Goal: Check status: Check status

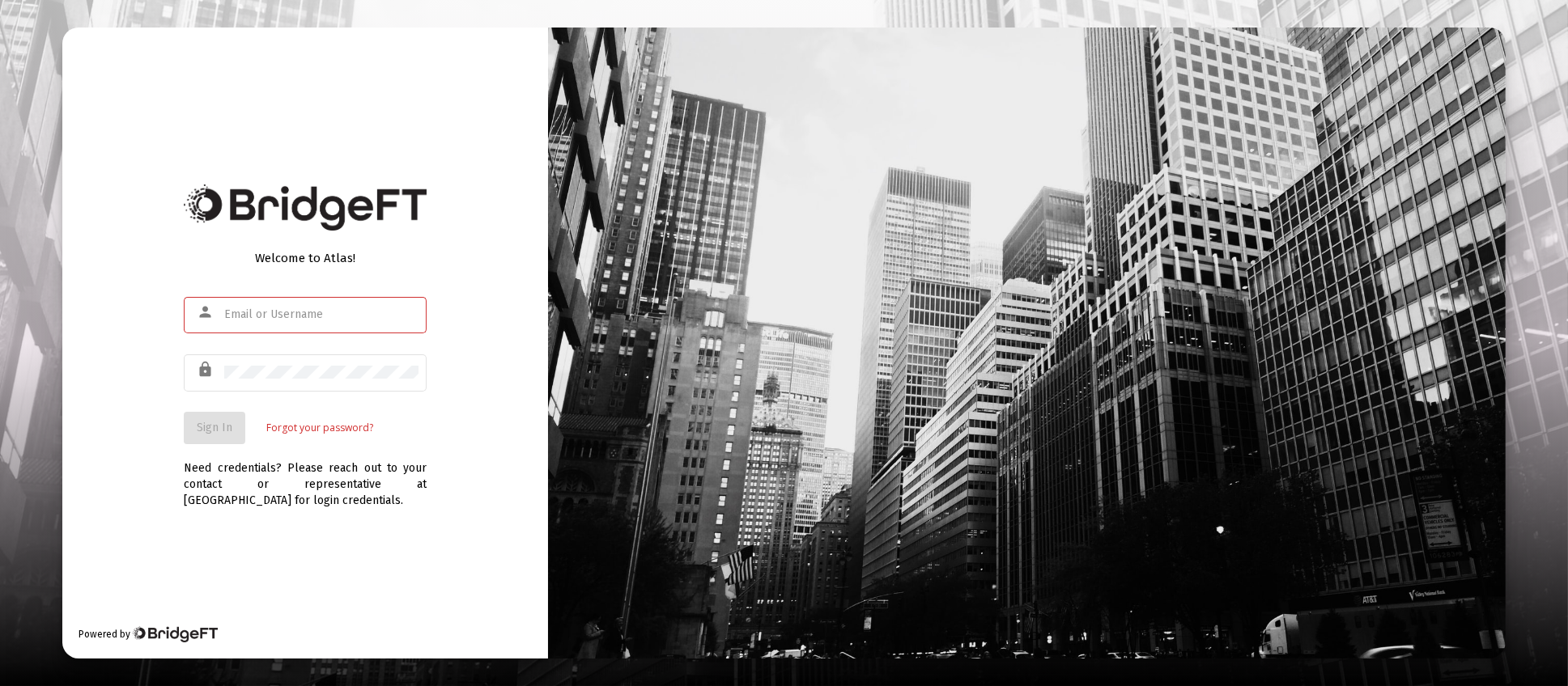
type input "[PERSON_NAME][EMAIL_ADDRESS][DOMAIN_NAME]"
click at [205, 422] on span "Sign In" at bounding box center [215, 427] width 36 height 14
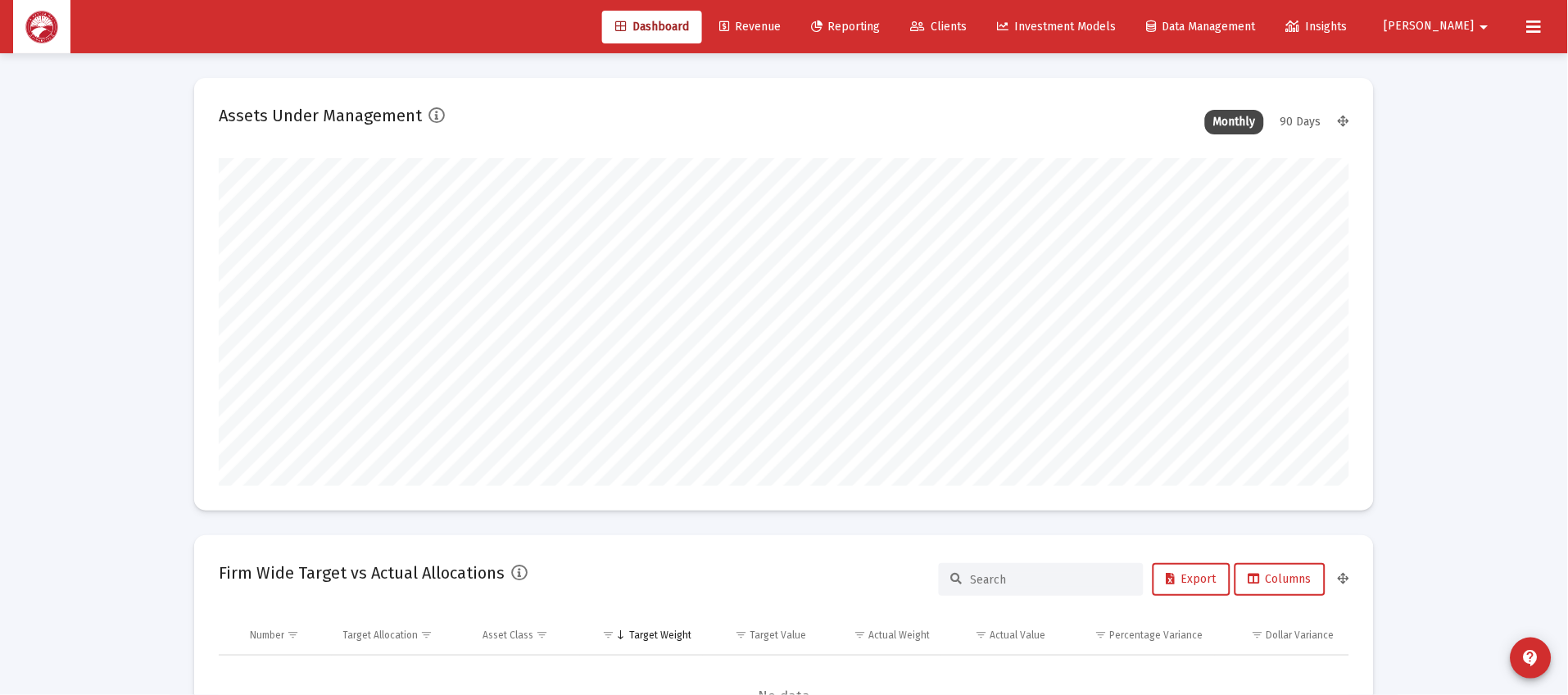
scroll to position [327, 609]
type input "[DATE]"
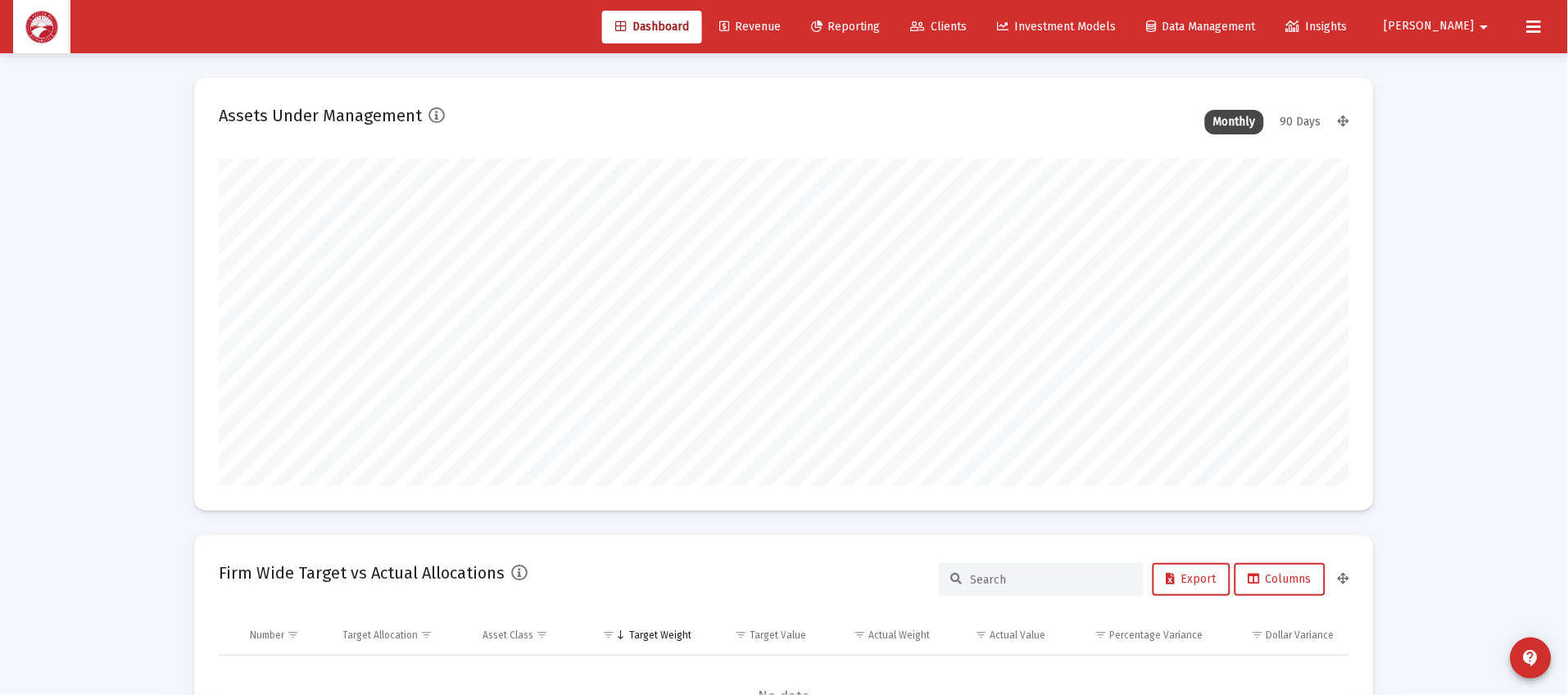
click at [968, 27] on span "Clients" at bounding box center [939, 26] width 57 height 14
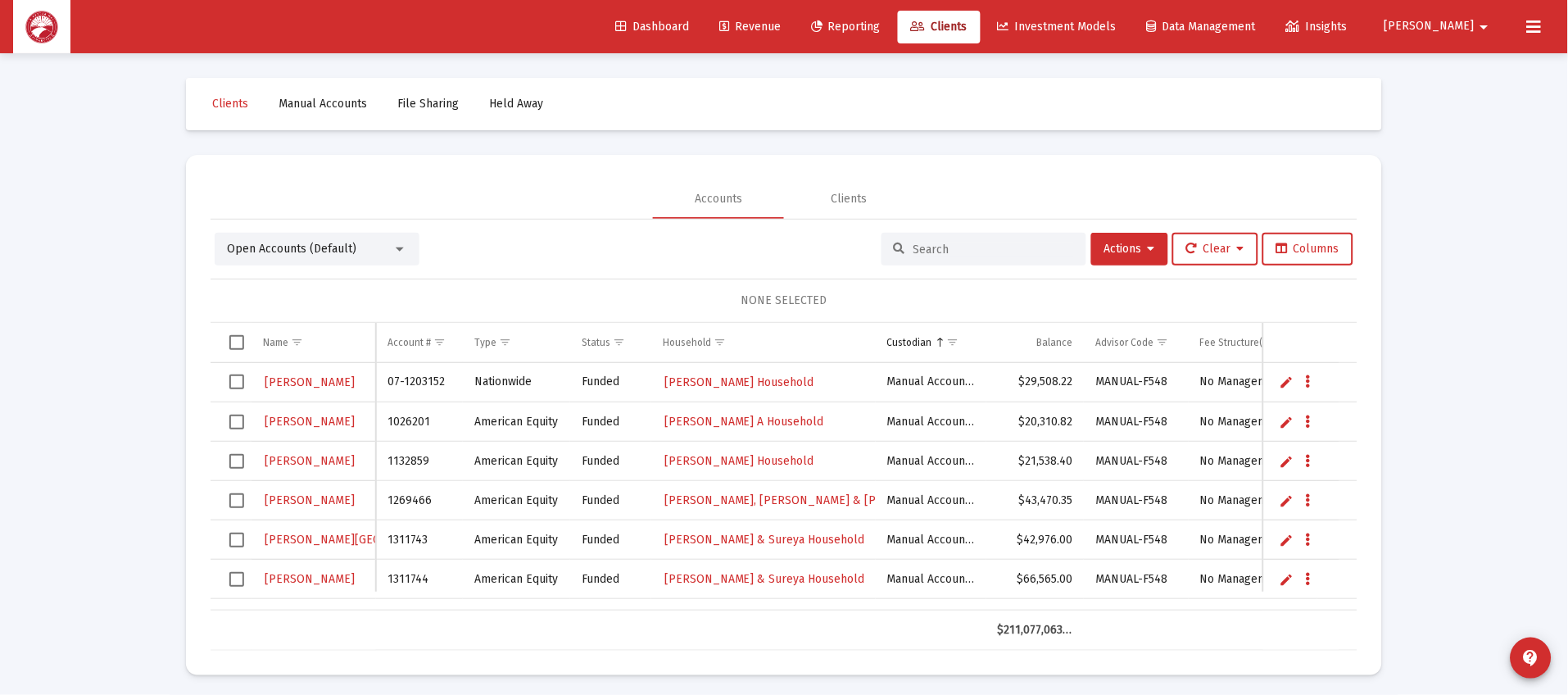
click at [1009, 246] on input at bounding box center [994, 249] width 160 height 14
type input "[PERSON_NAME]"
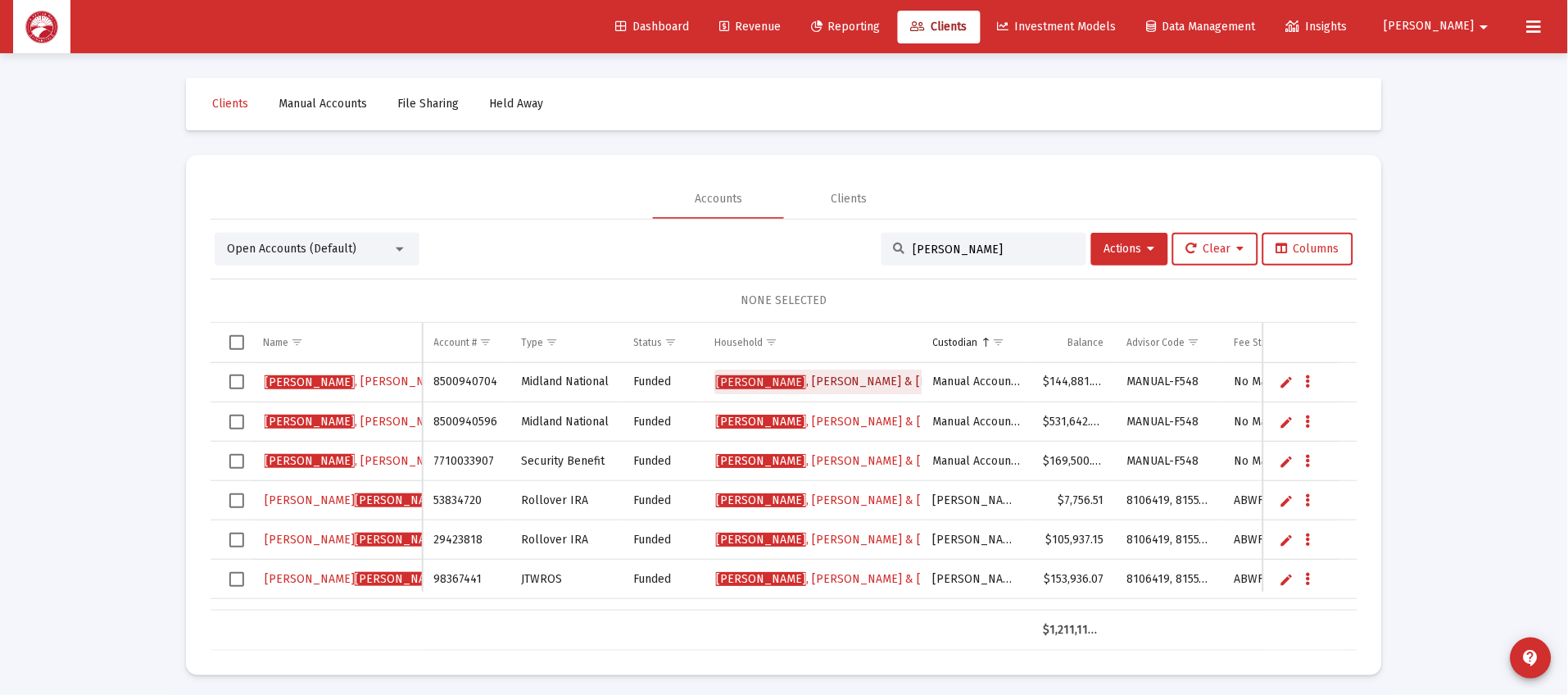
click at [870, 380] on span "[PERSON_NAME] & [PERSON_NAME] Household" at bounding box center [891, 382] width 351 height 14
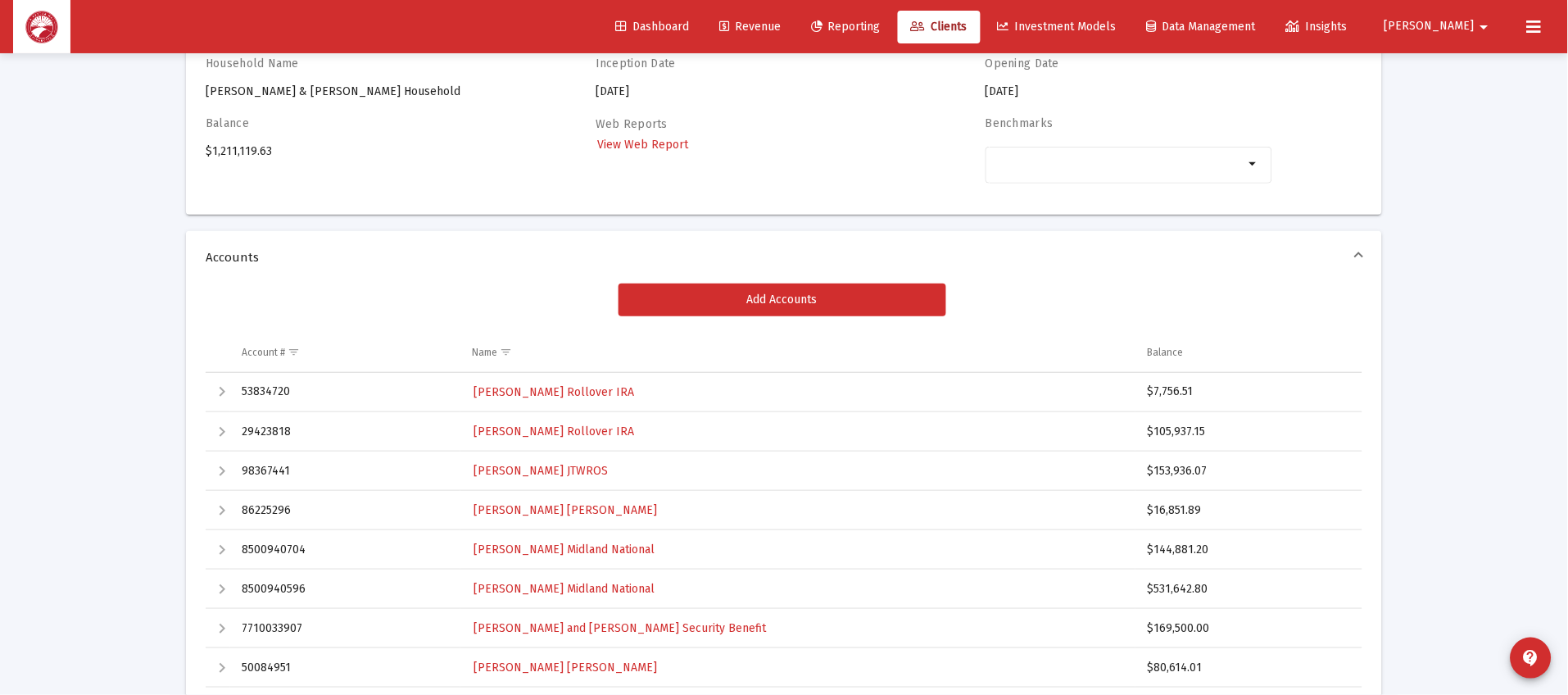
scroll to position [368, 0]
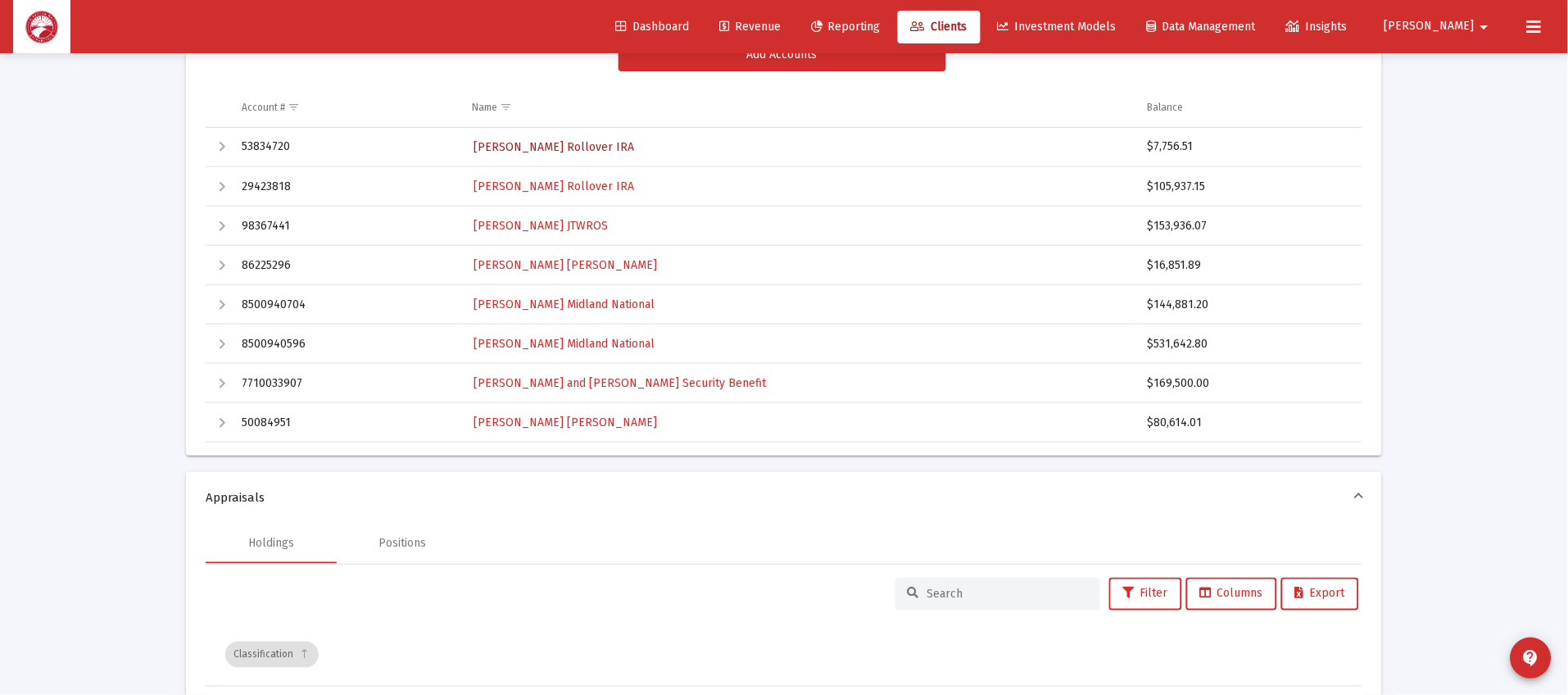
click at [567, 145] on span "[PERSON_NAME] Rollover IRA" at bounding box center [554, 146] width 160 height 14
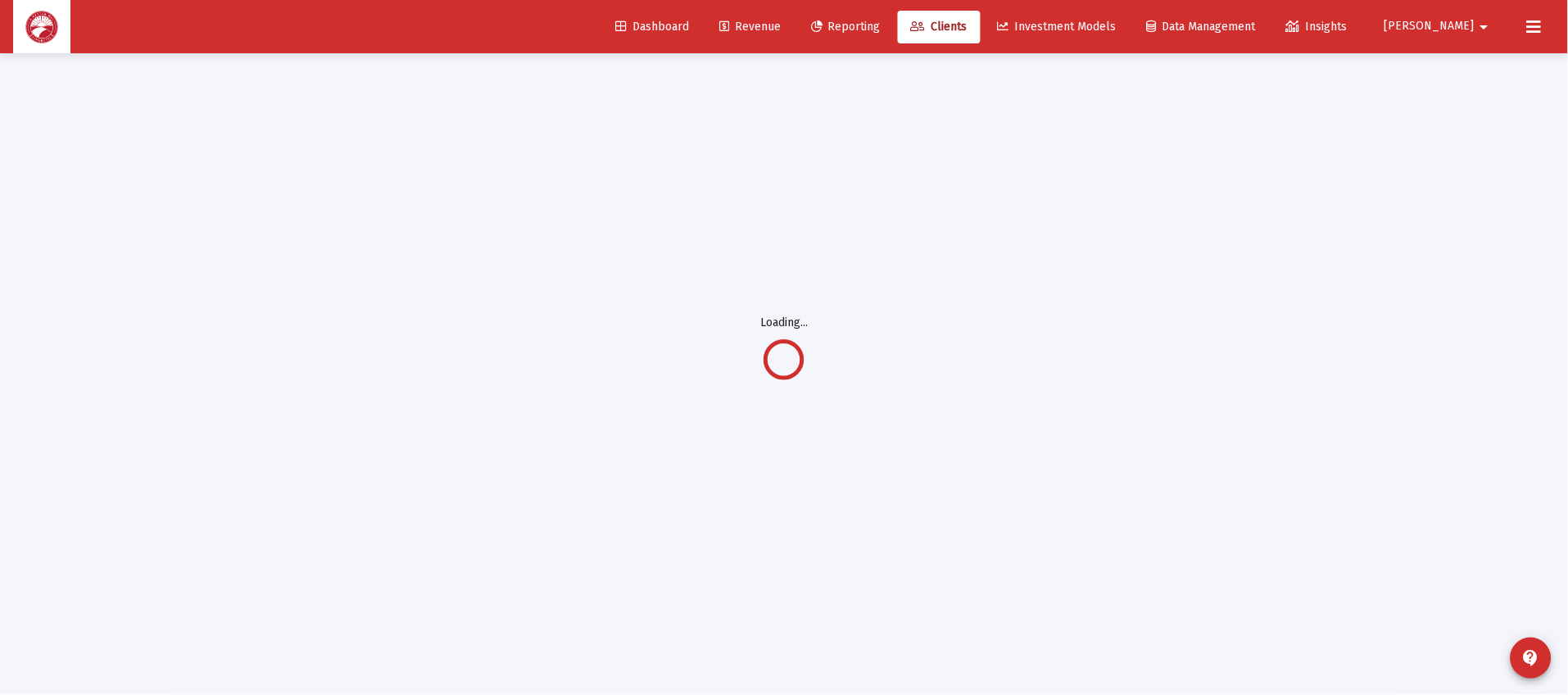
scroll to position [52, 0]
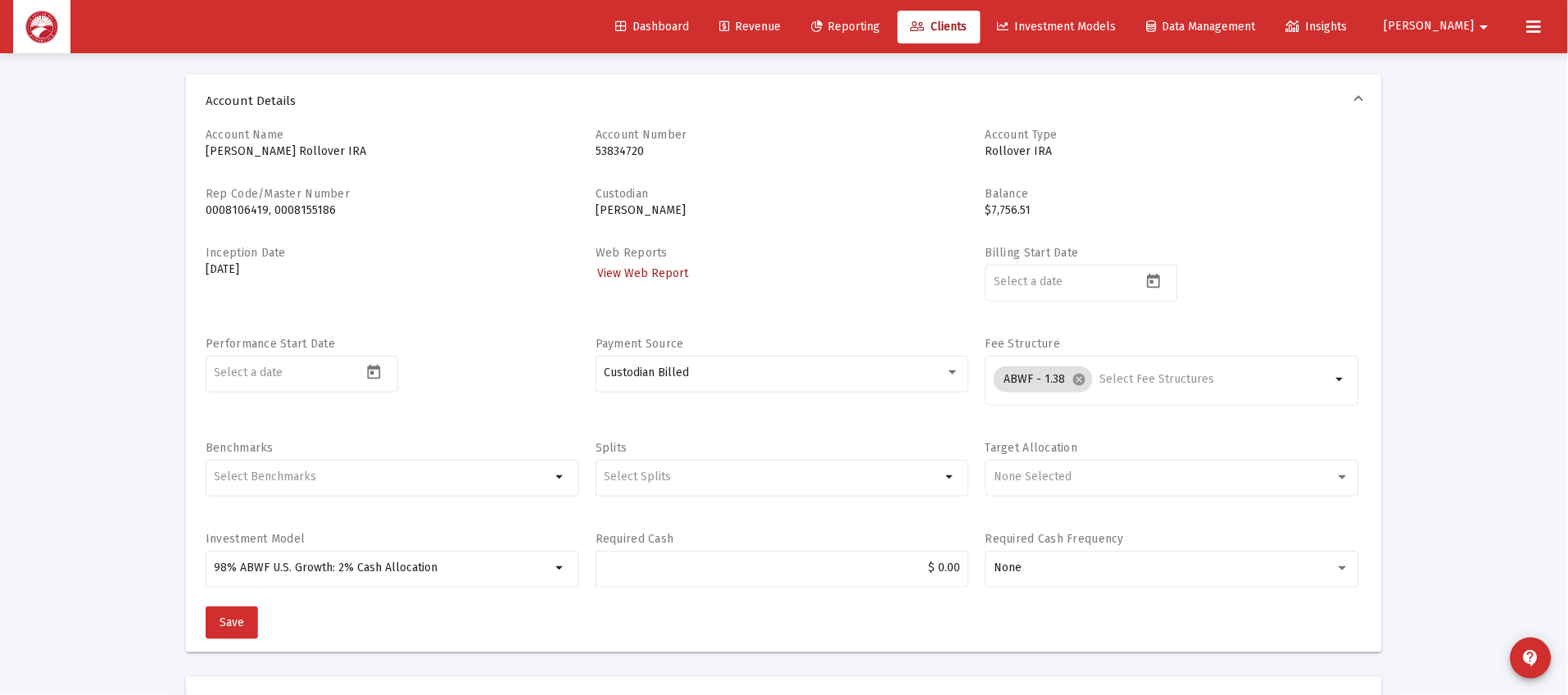
click at [648, 268] on span "View Web Report" at bounding box center [643, 273] width 91 height 14
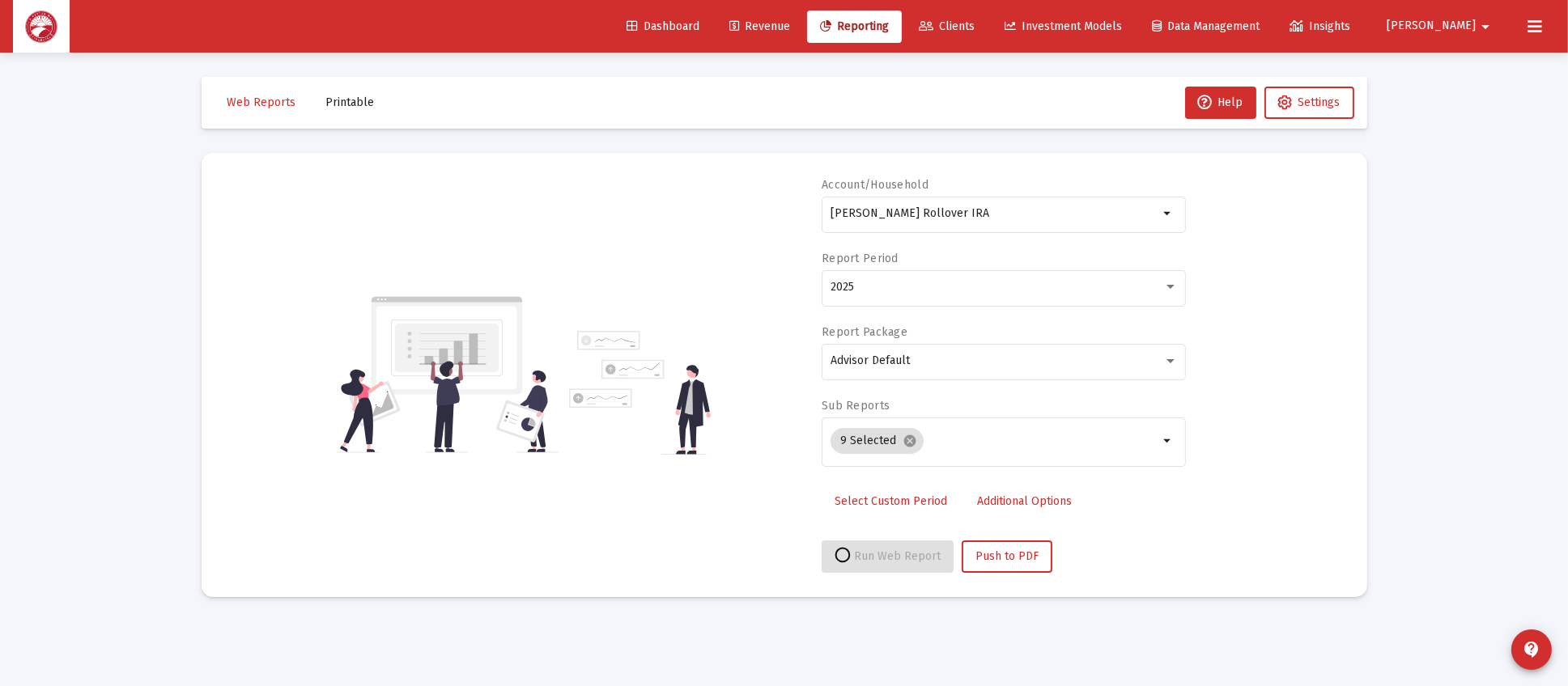
select select "View all"
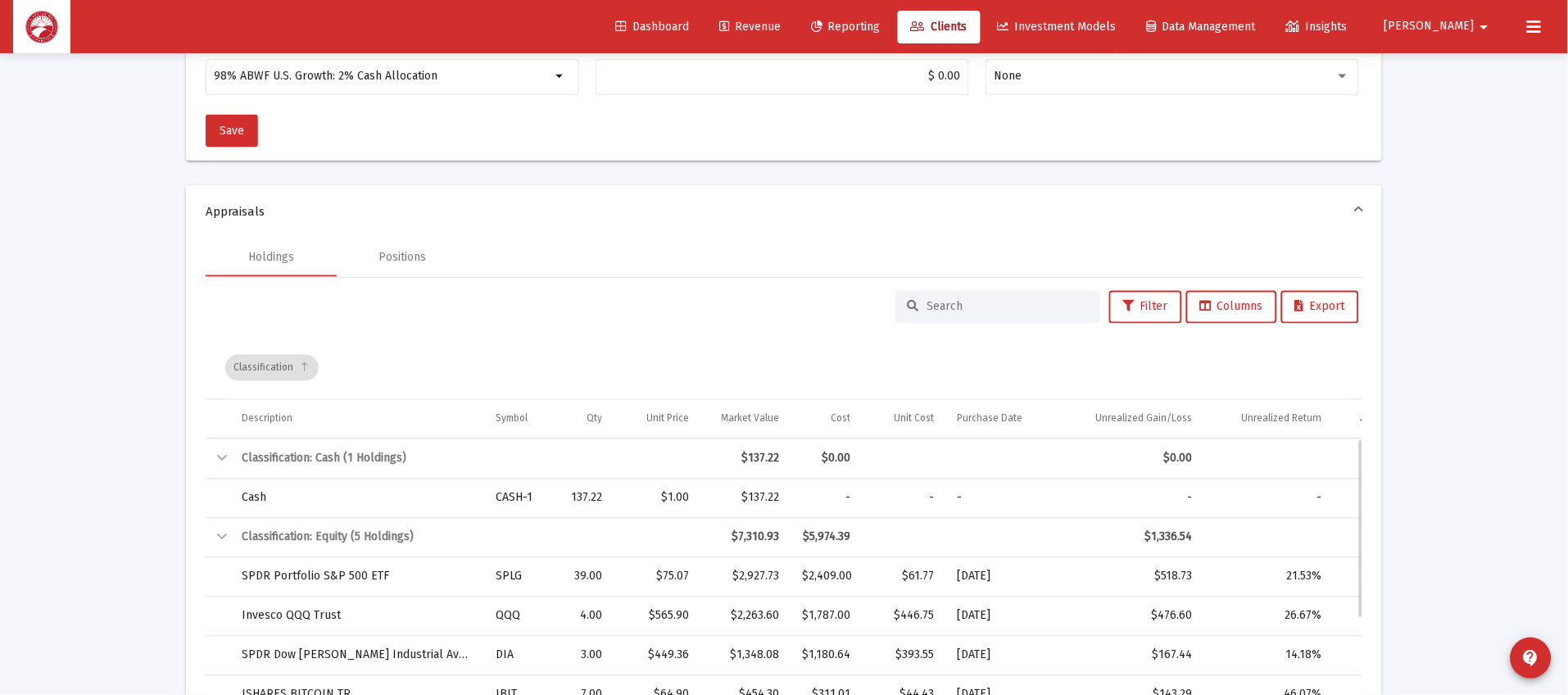
scroll to position [126, 0]
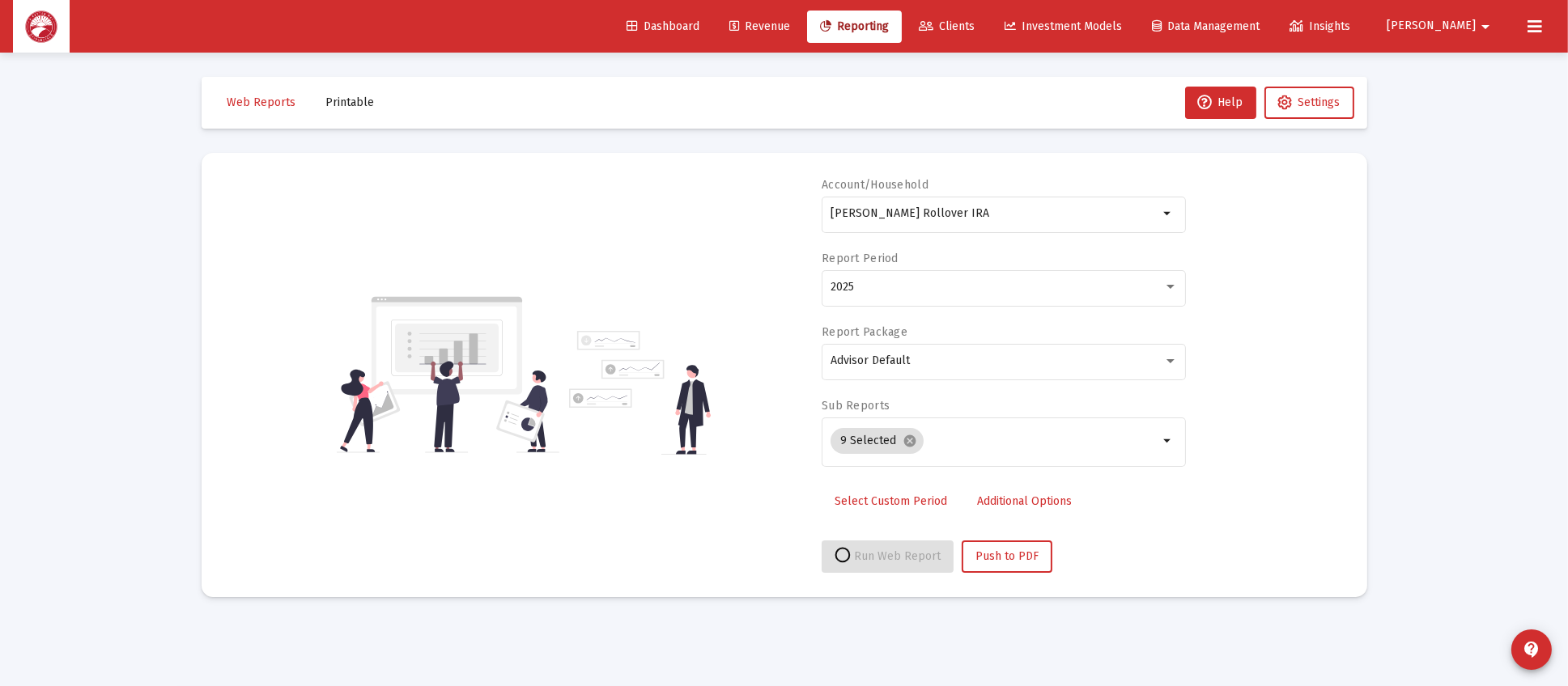
select select "View all"
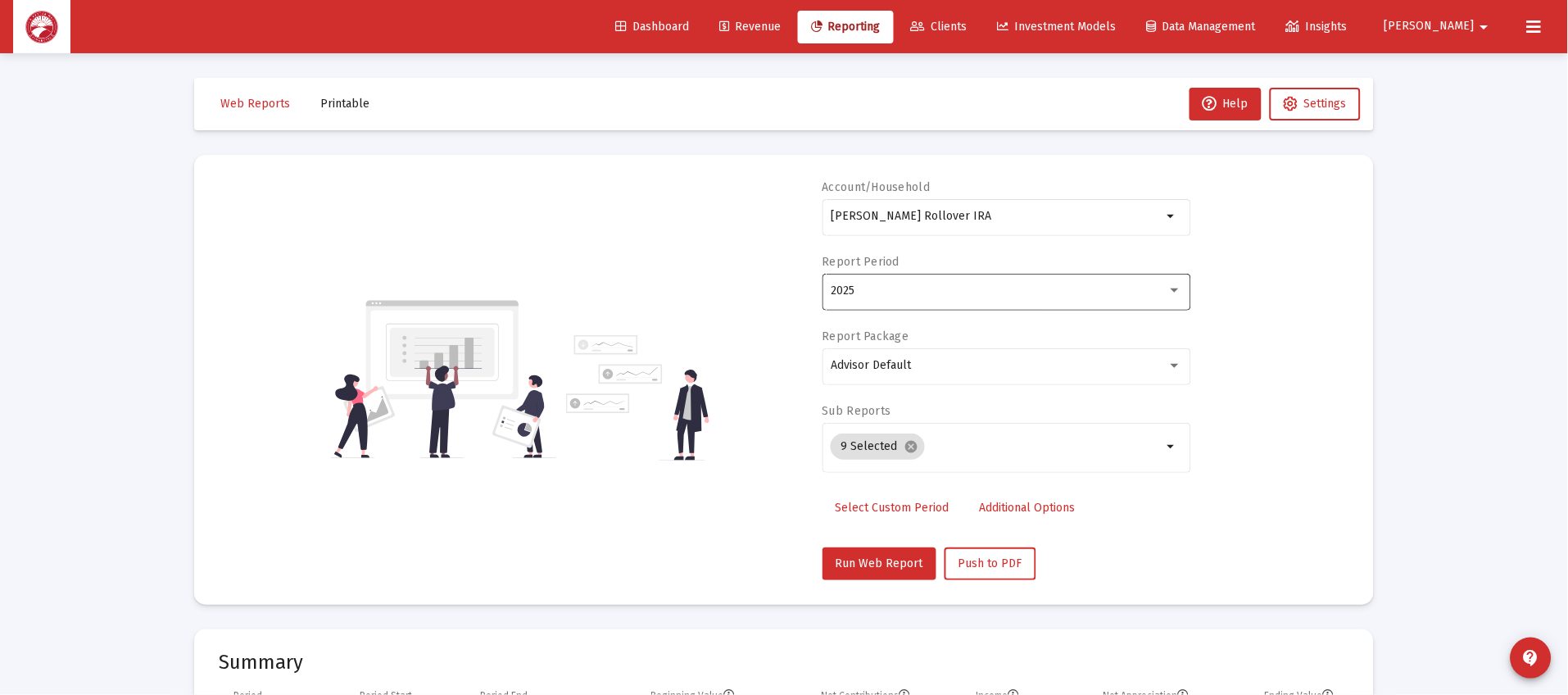
click at [993, 291] on div "2025" at bounding box center [998, 291] width 337 height 13
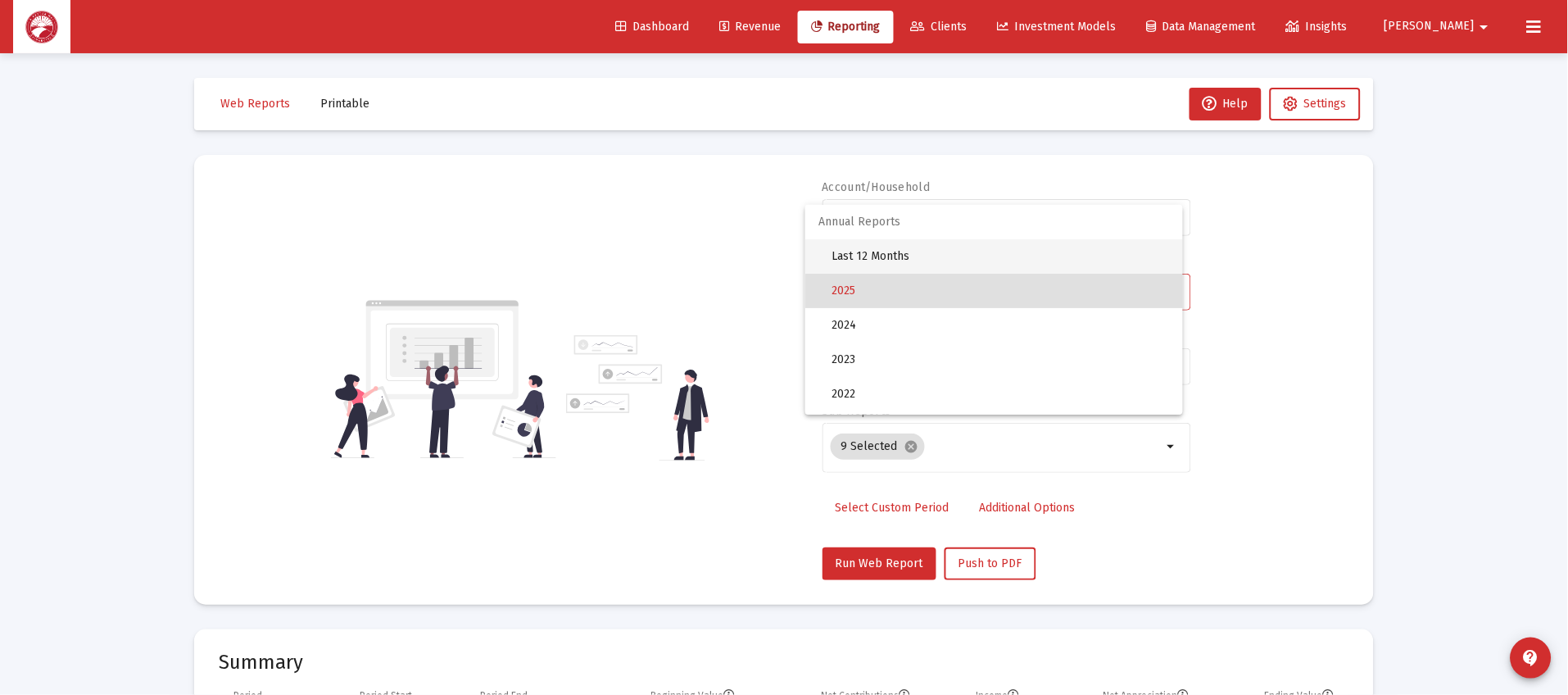
click at [1002, 260] on span "Last 12 Months" at bounding box center [1000, 257] width 338 height 35
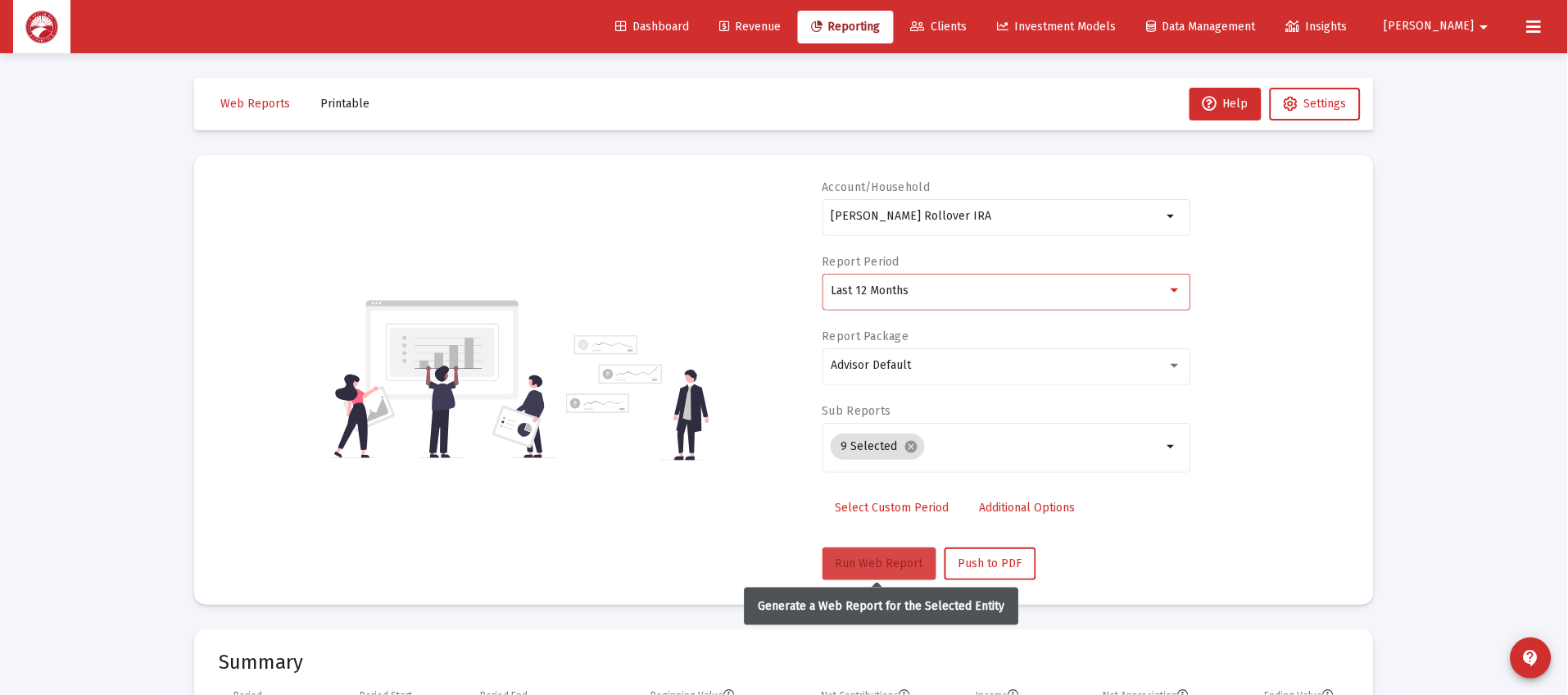
click at [875, 563] on span "Run Web Report" at bounding box center [879, 563] width 88 height 14
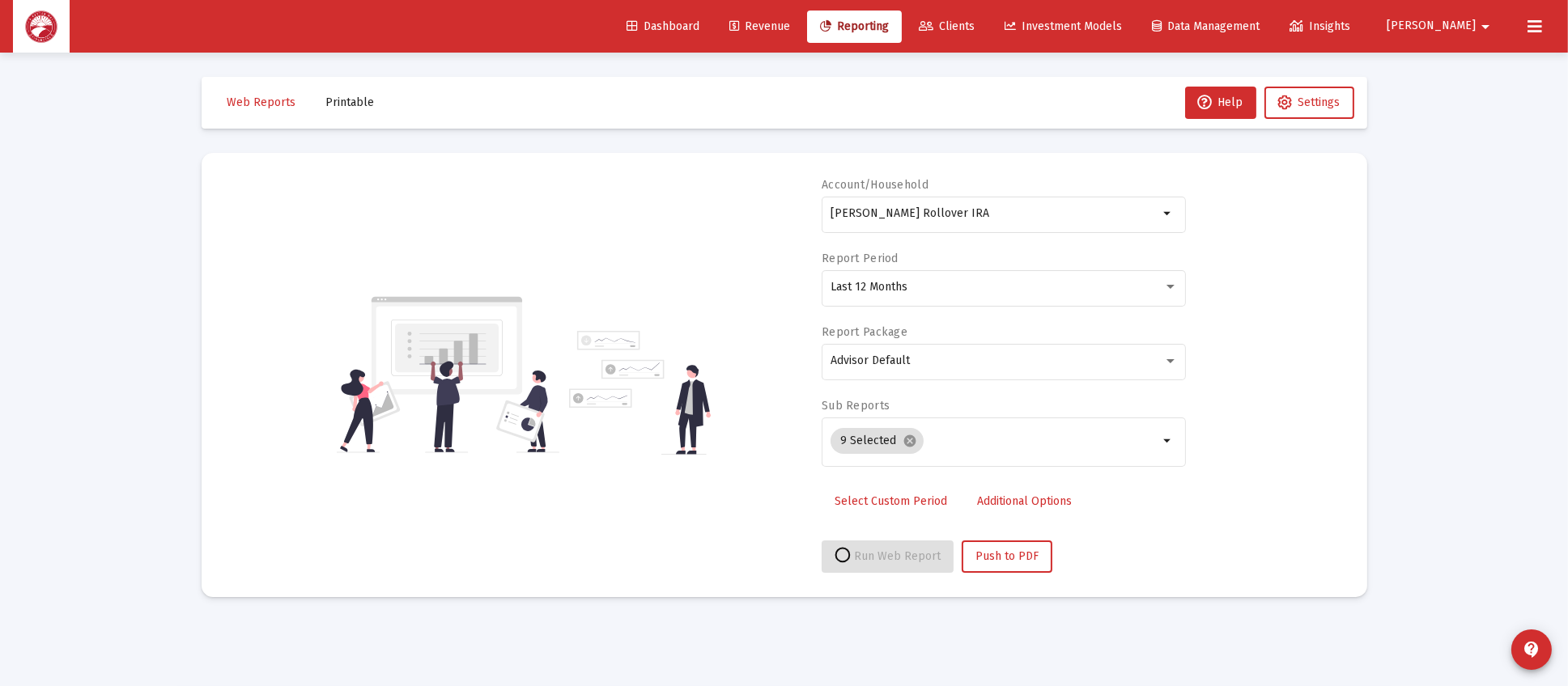
select select "View all"
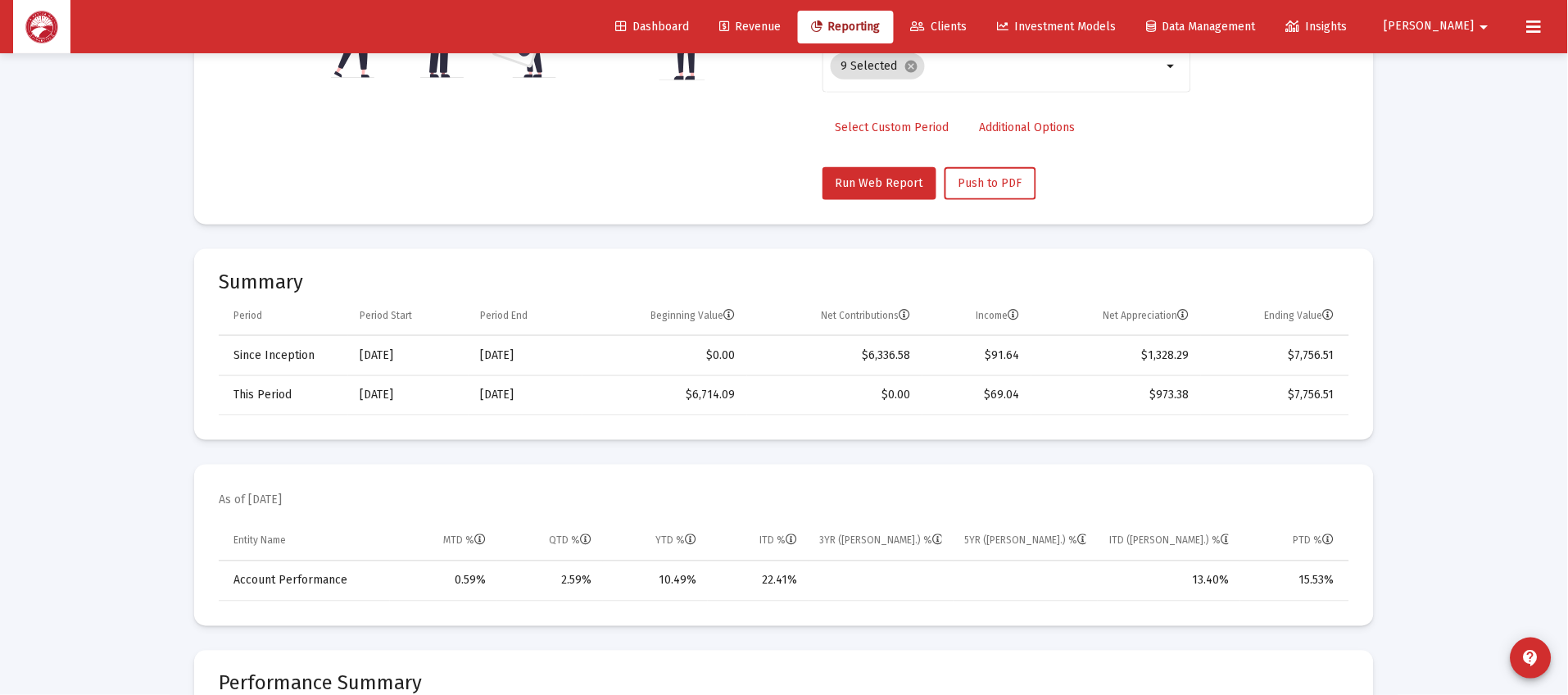
scroll to position [491, 0]
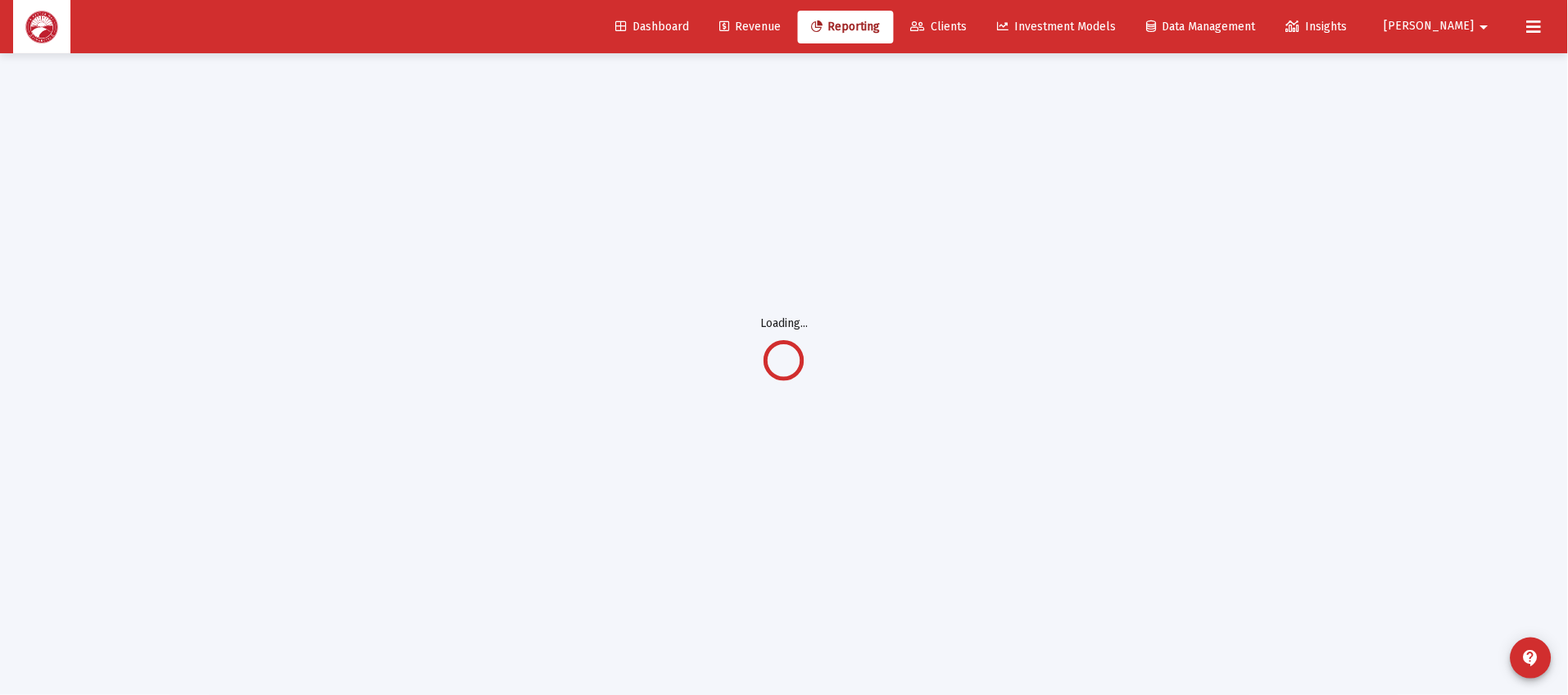
scroll to position [545, 0]
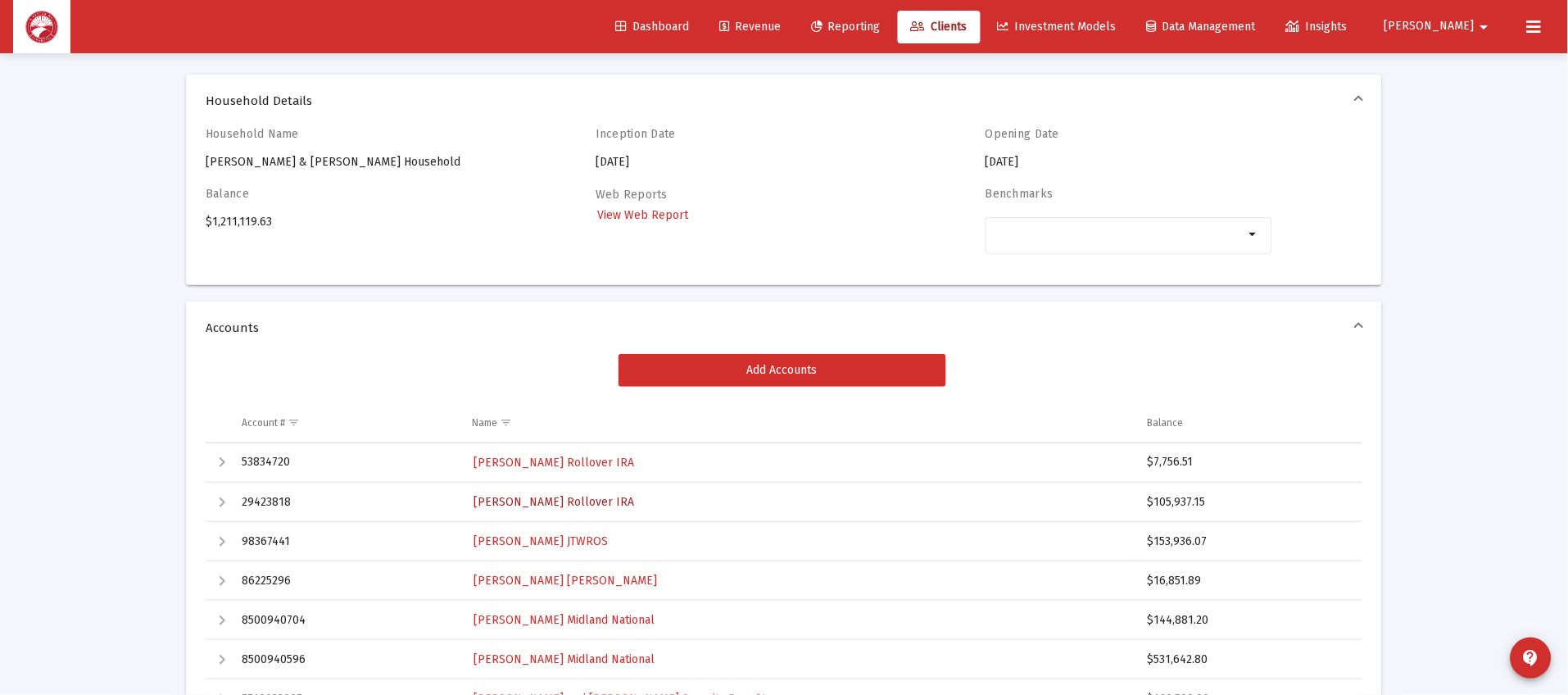
click at [508, 500] on span "[PERSON_NAME] Rollover IRA" at bounding box center [554, 502] width 160 height 14
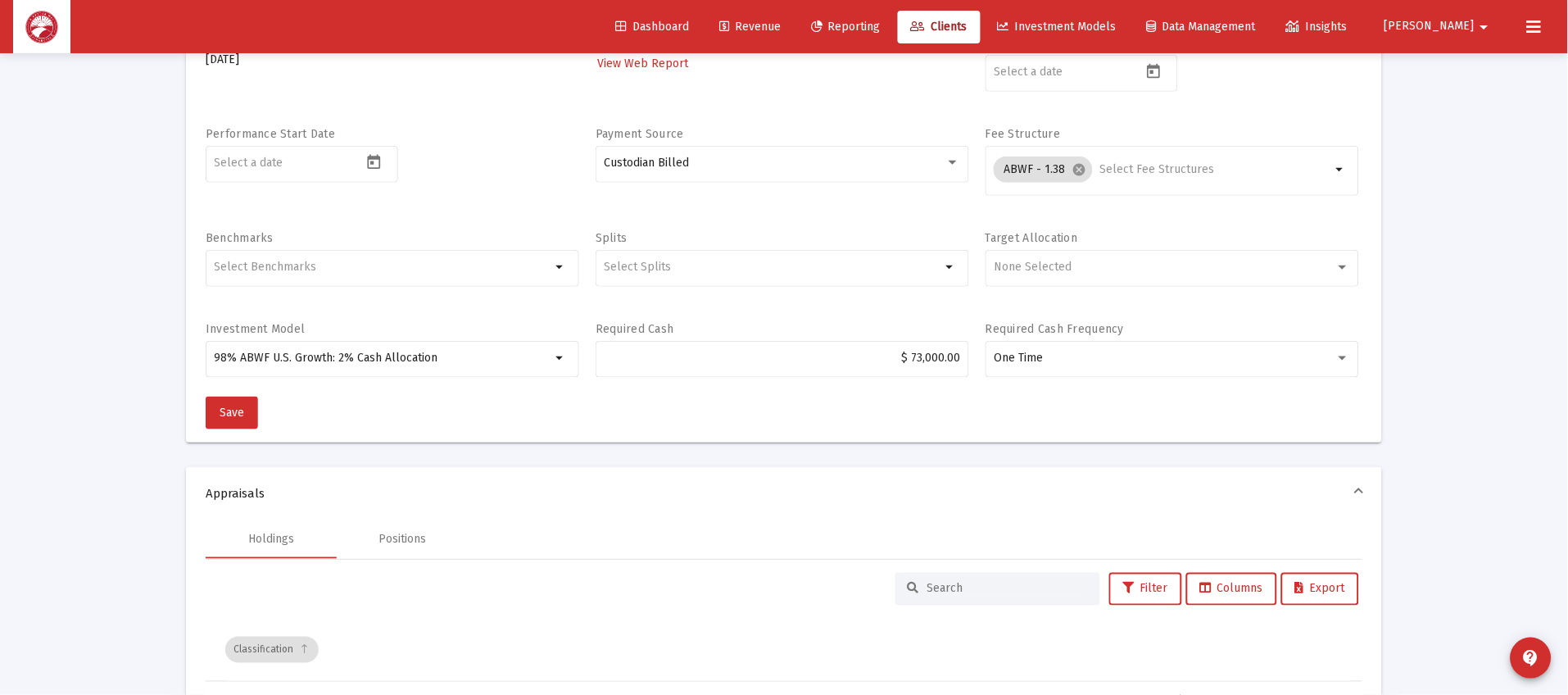
scroll to position [175, 0]
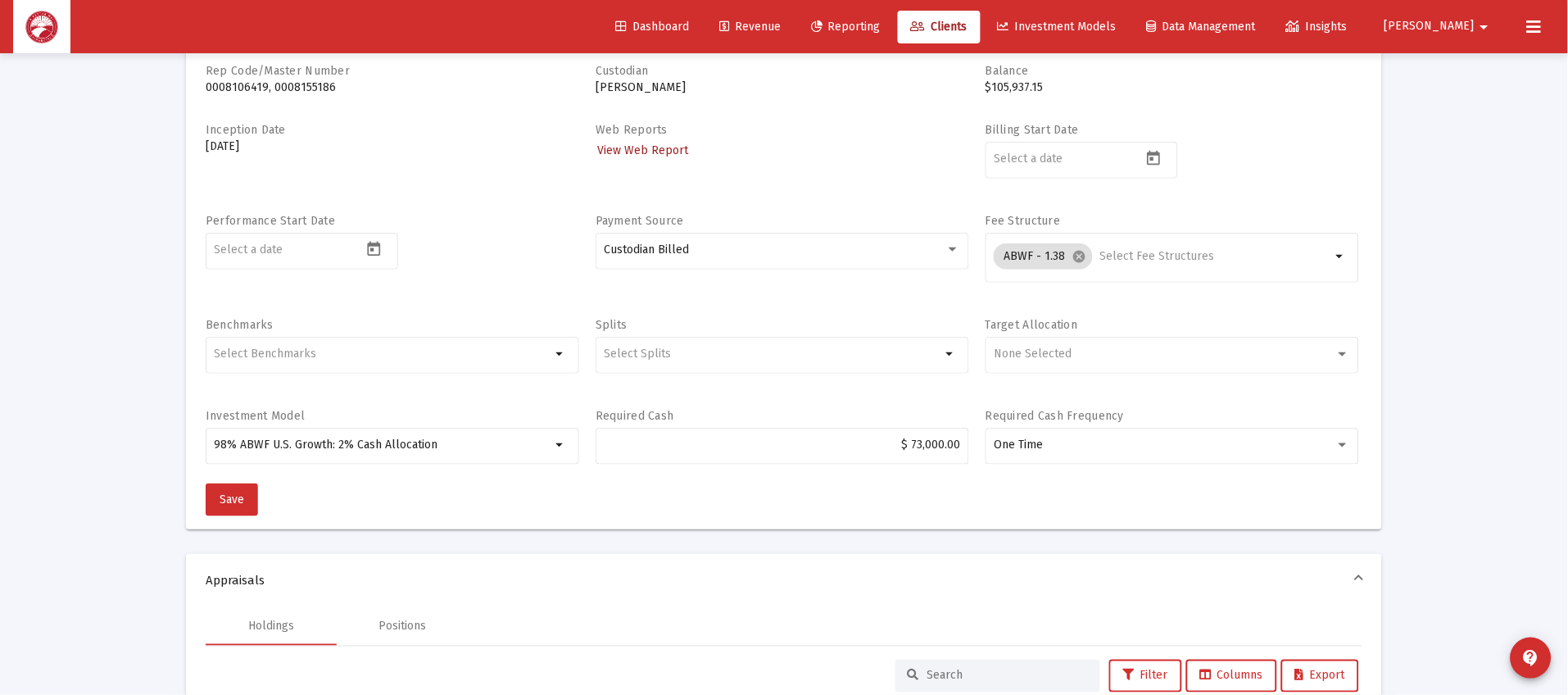
click at [665, 146] on span "View Web Report" at bounding box center [643, 150] width 91 height 14
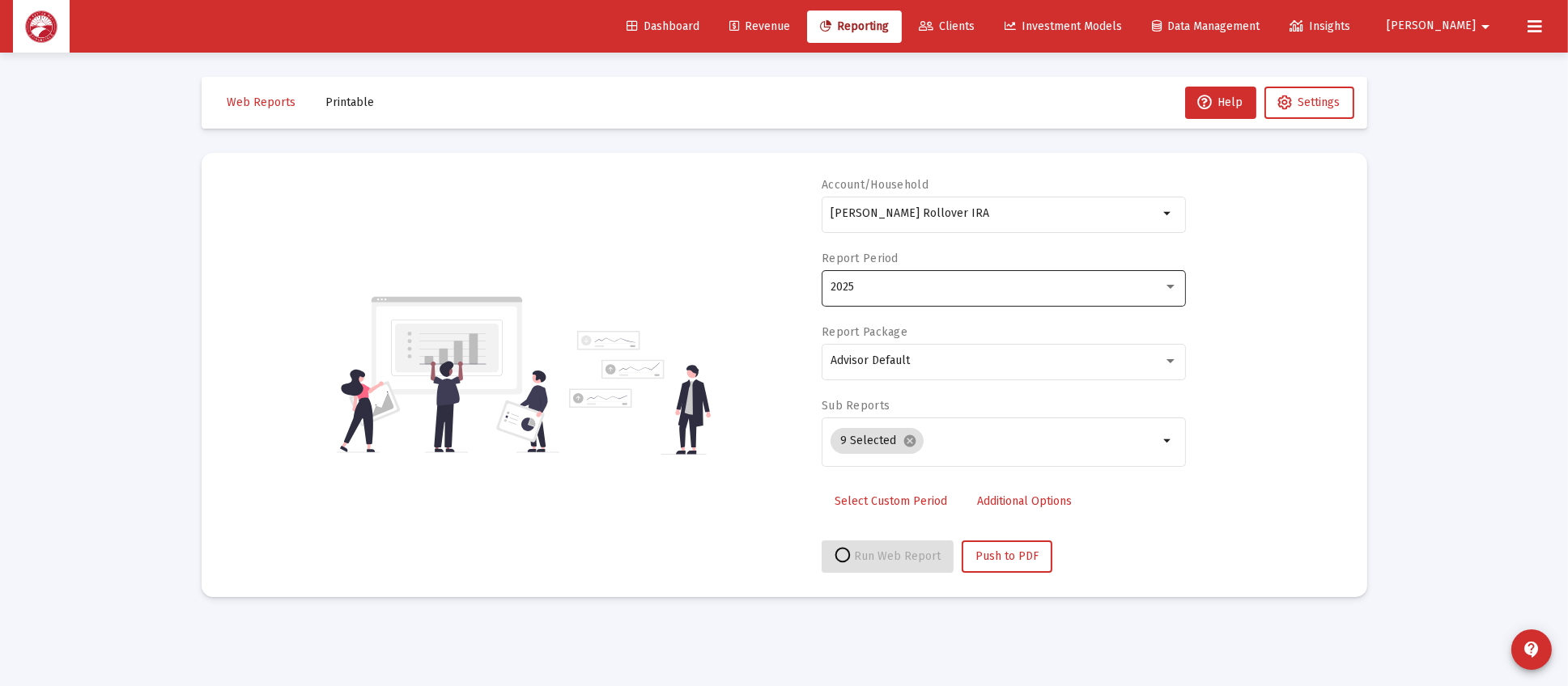
click at [942, 295] on div "2025" at bounding box center [1004, 286] width 347 height 40
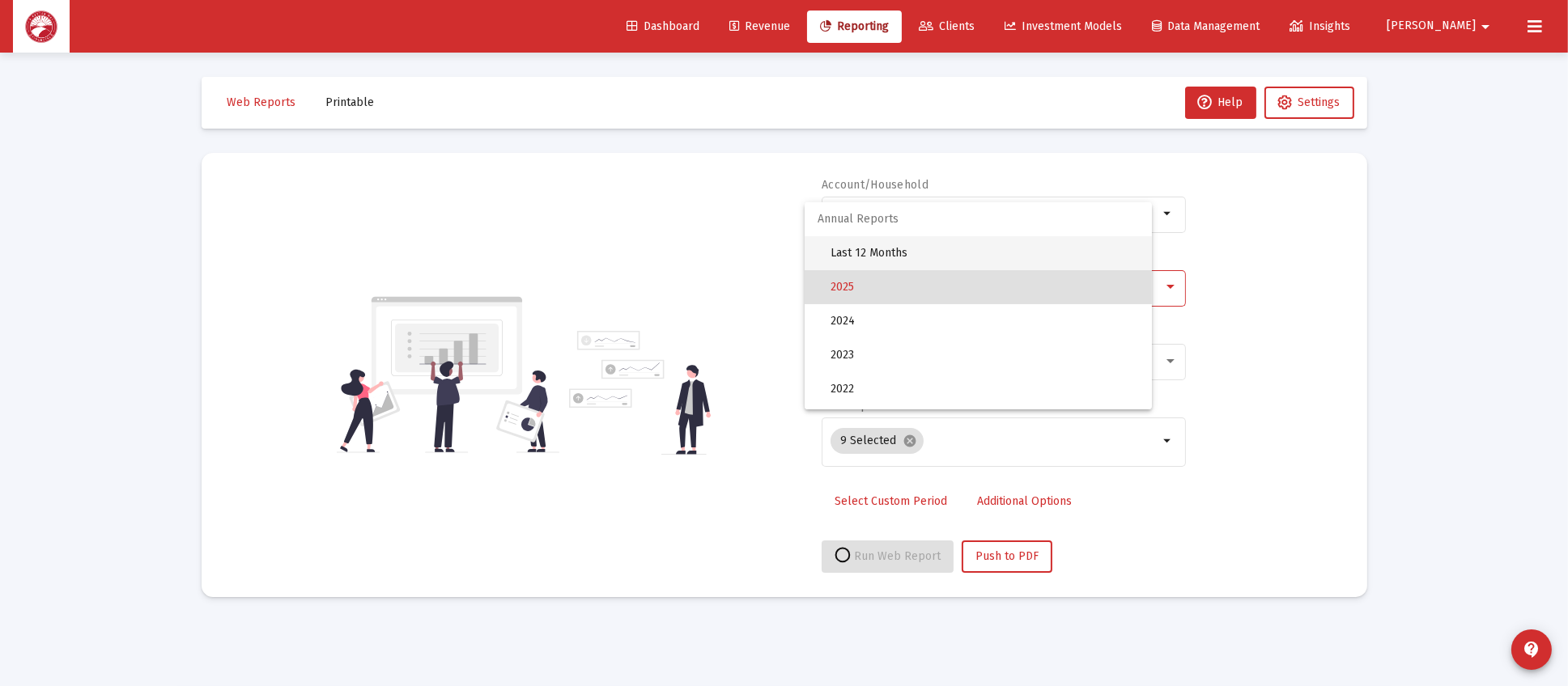
click at [965, 250] on span "Last 12 Months" at bounding box center [985, 253] width 309 height 34
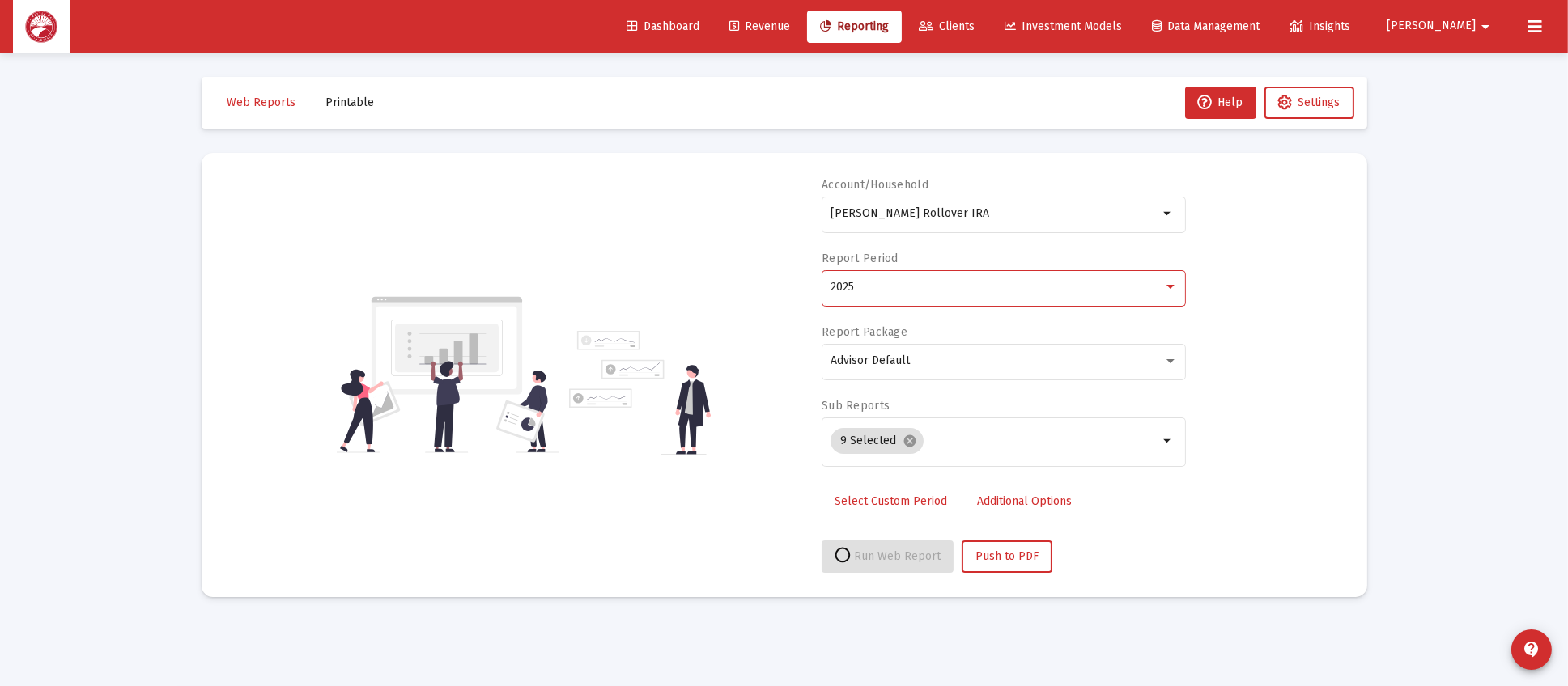
select select "View all"
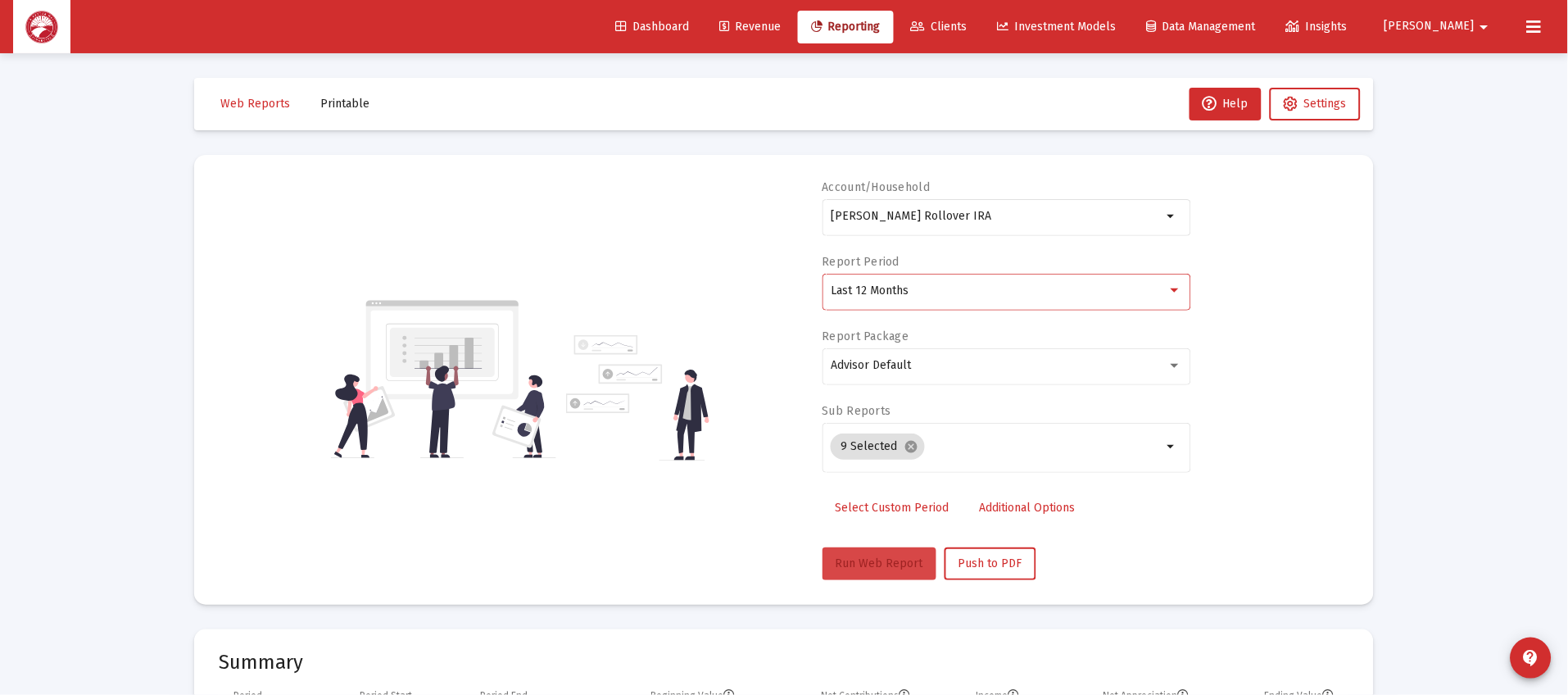
click at [853, 554] on button "Run Web Report" at bounding box center [879, 563] width 114 height 33
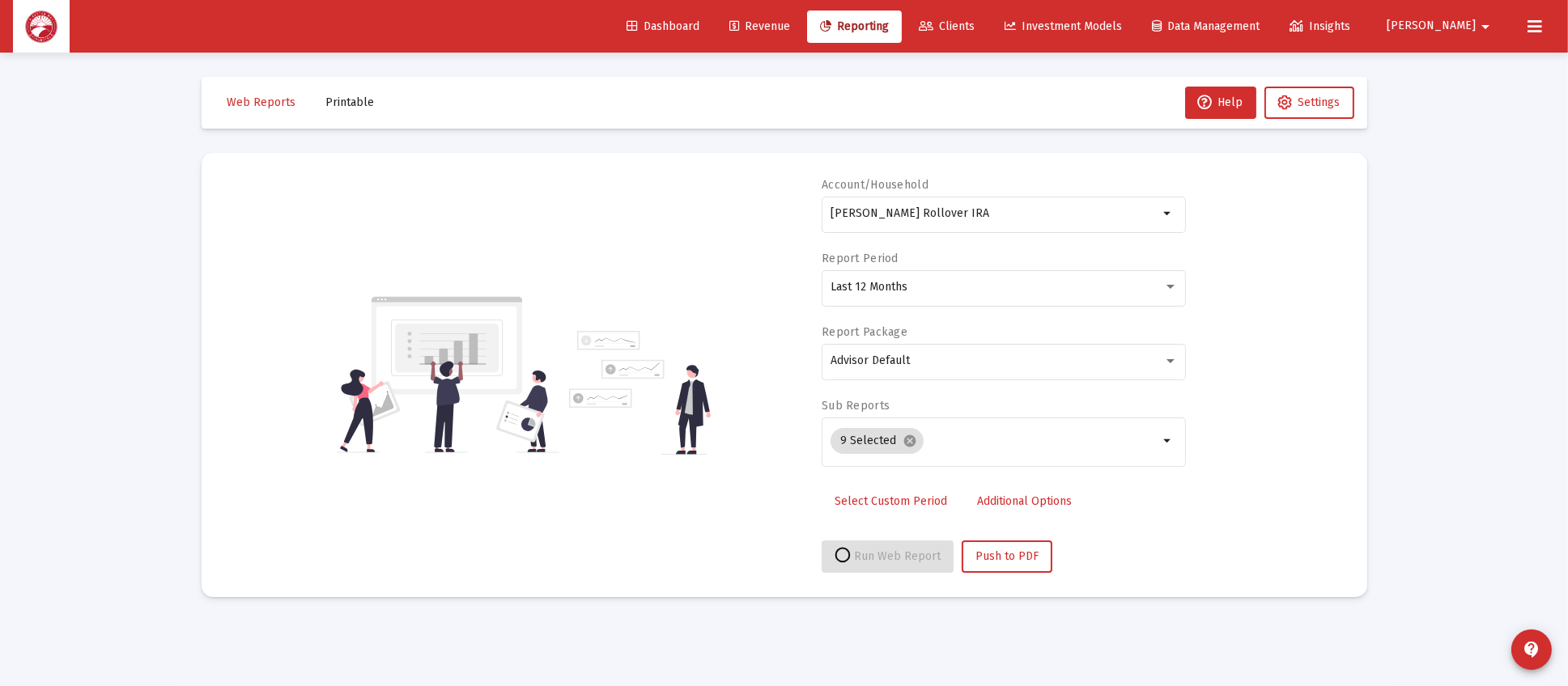
select select "View all"
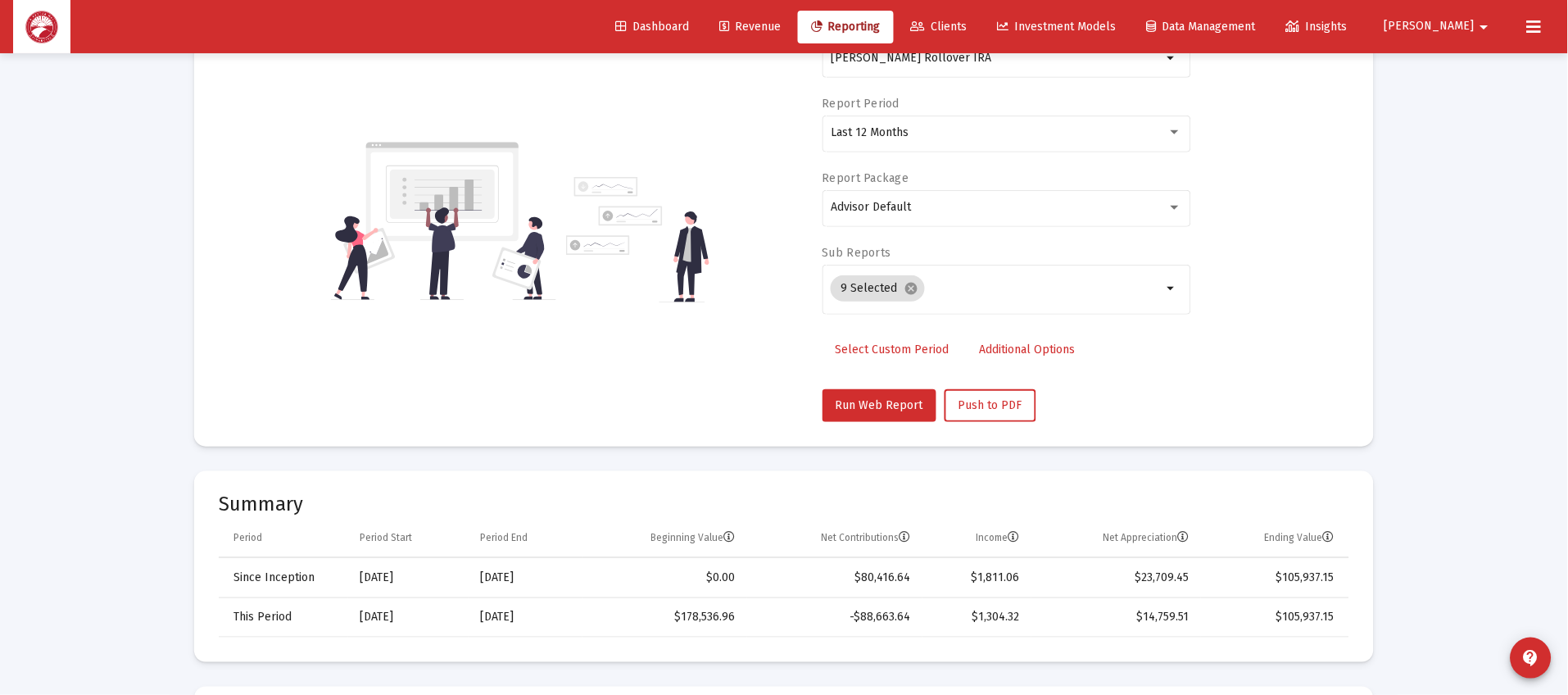
scroll to position [491, 0]
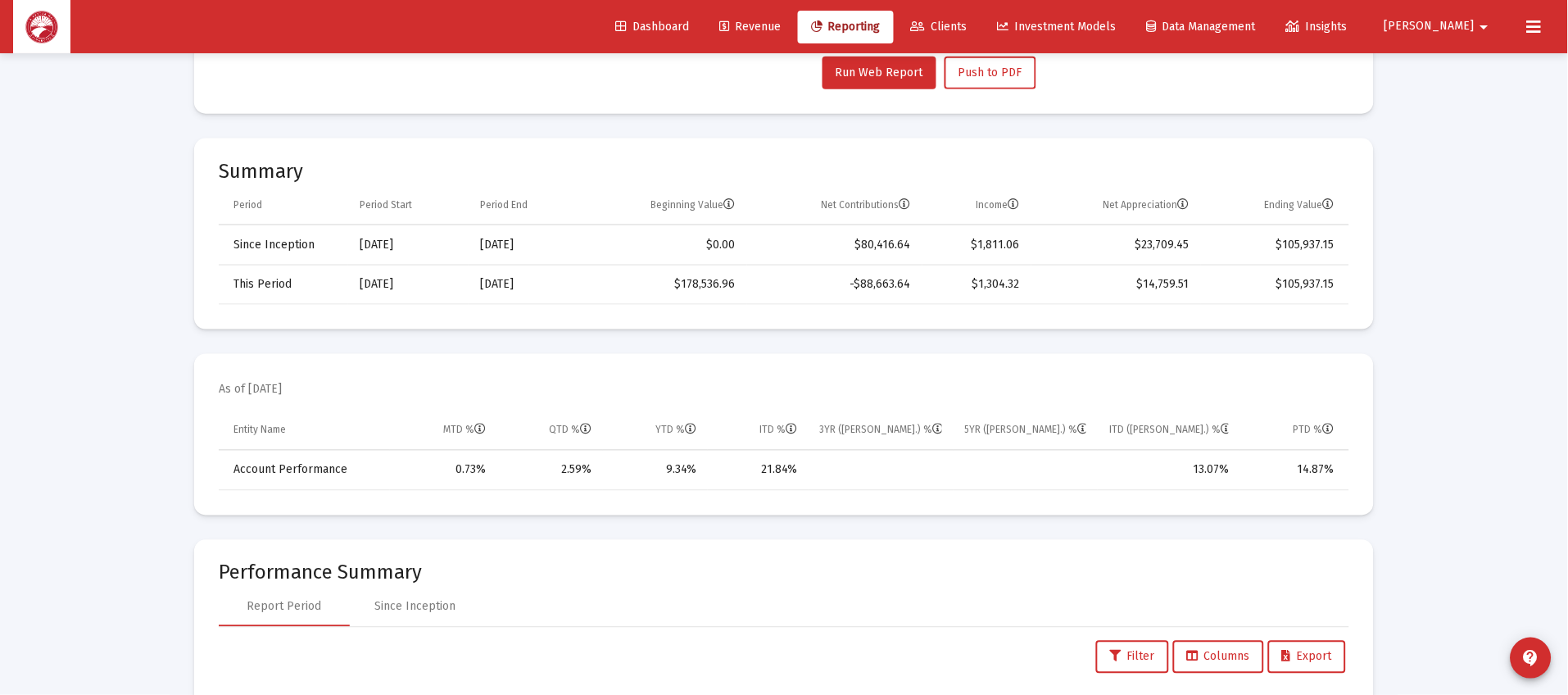
scroll to position [52, 0]
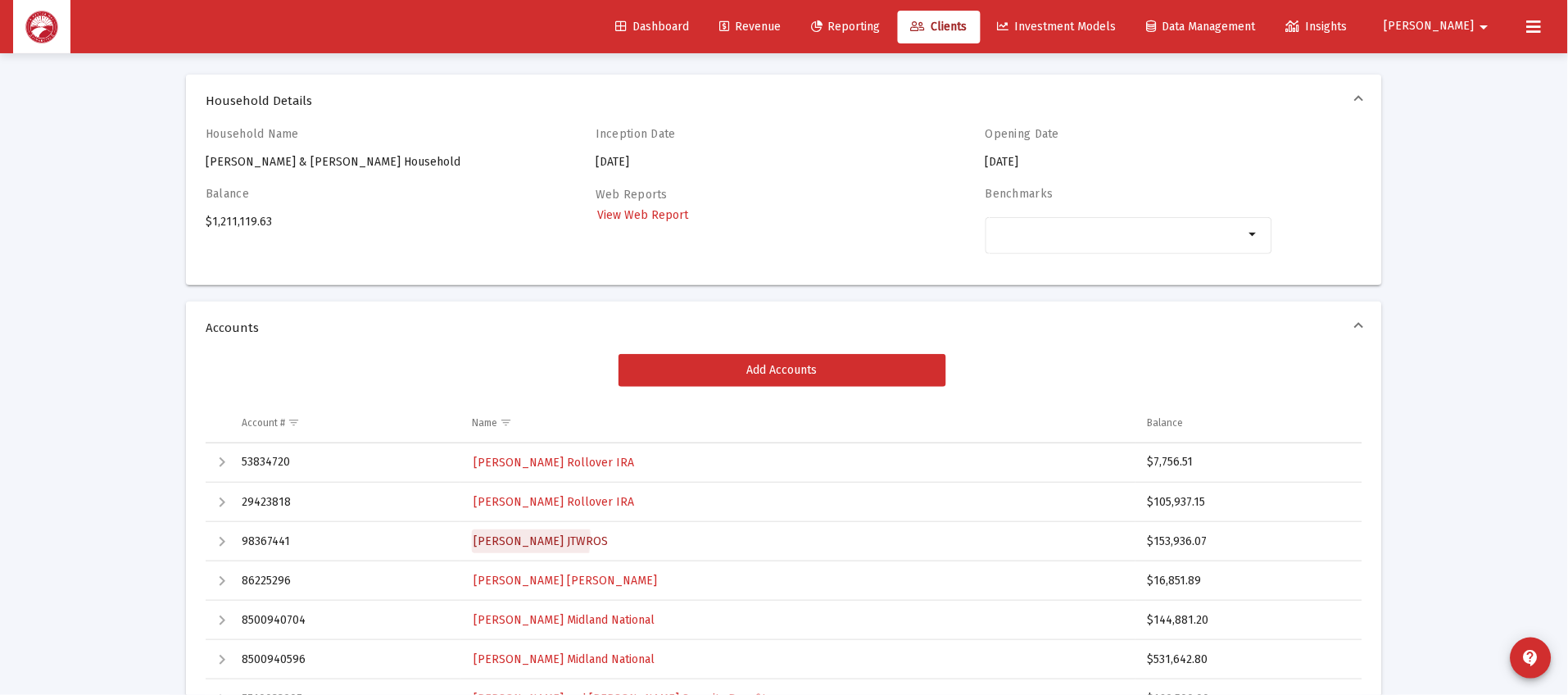
click at [513, 538] on span "[PERSON_NAME] JTWROS" at bounding box center [541, 541] width 134 height 14
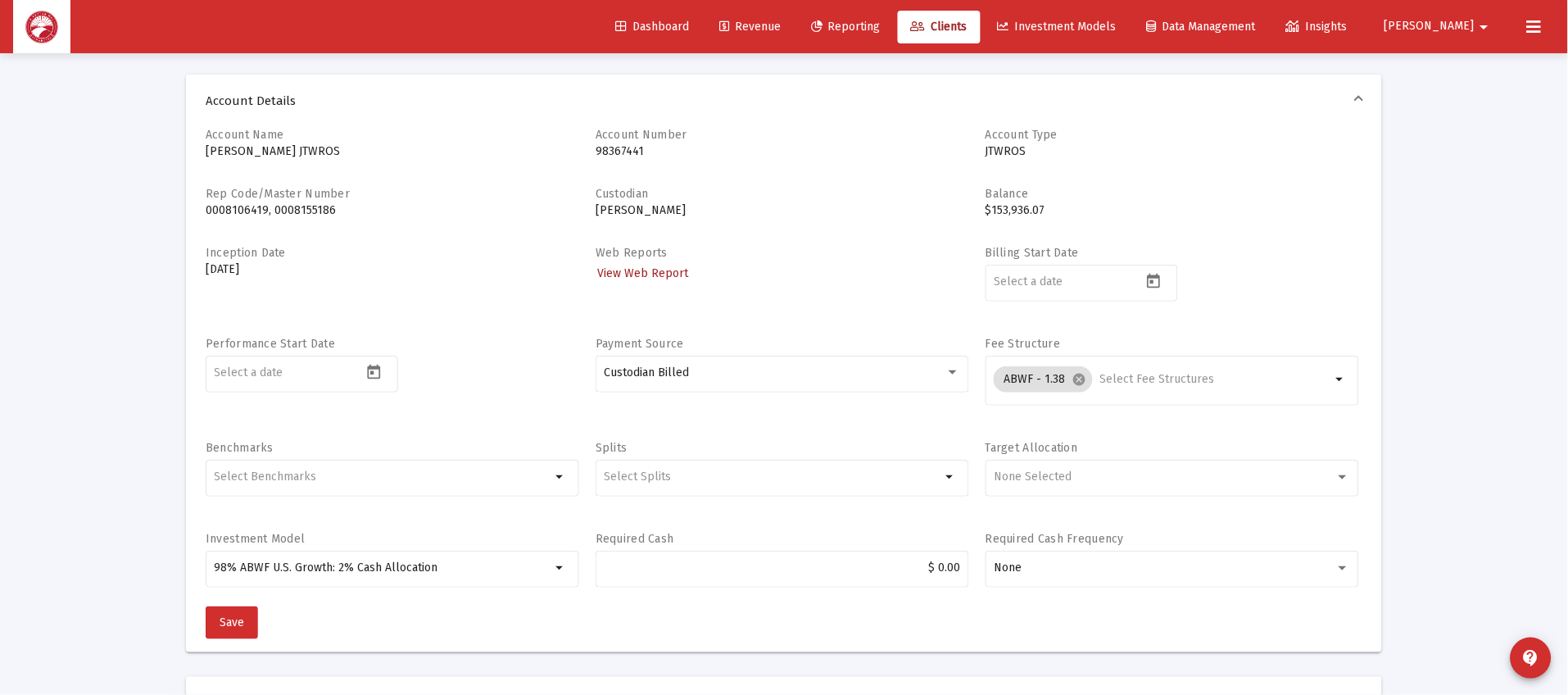
click at [612, 267] on span "View Web Report" at bounding box center [643, 273] width 91 height 14
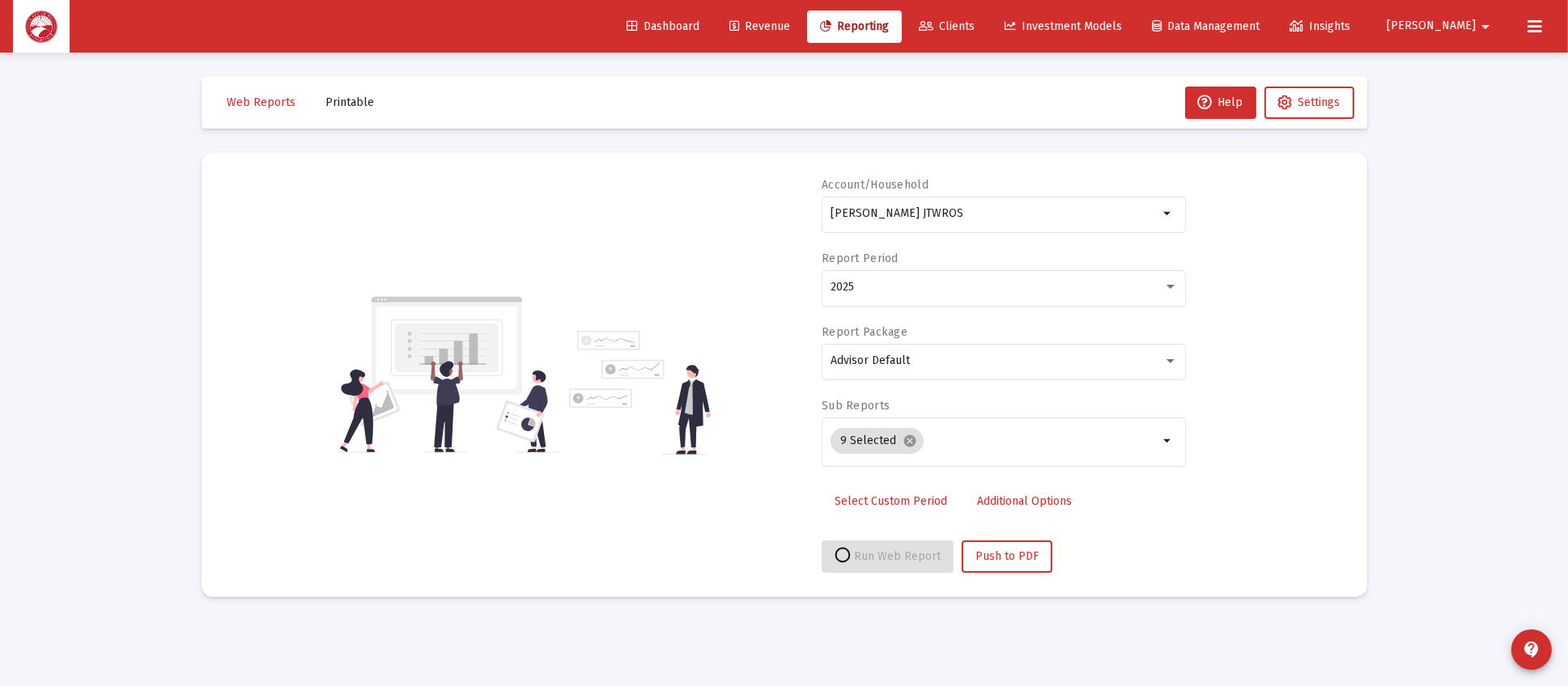
select select "View all"
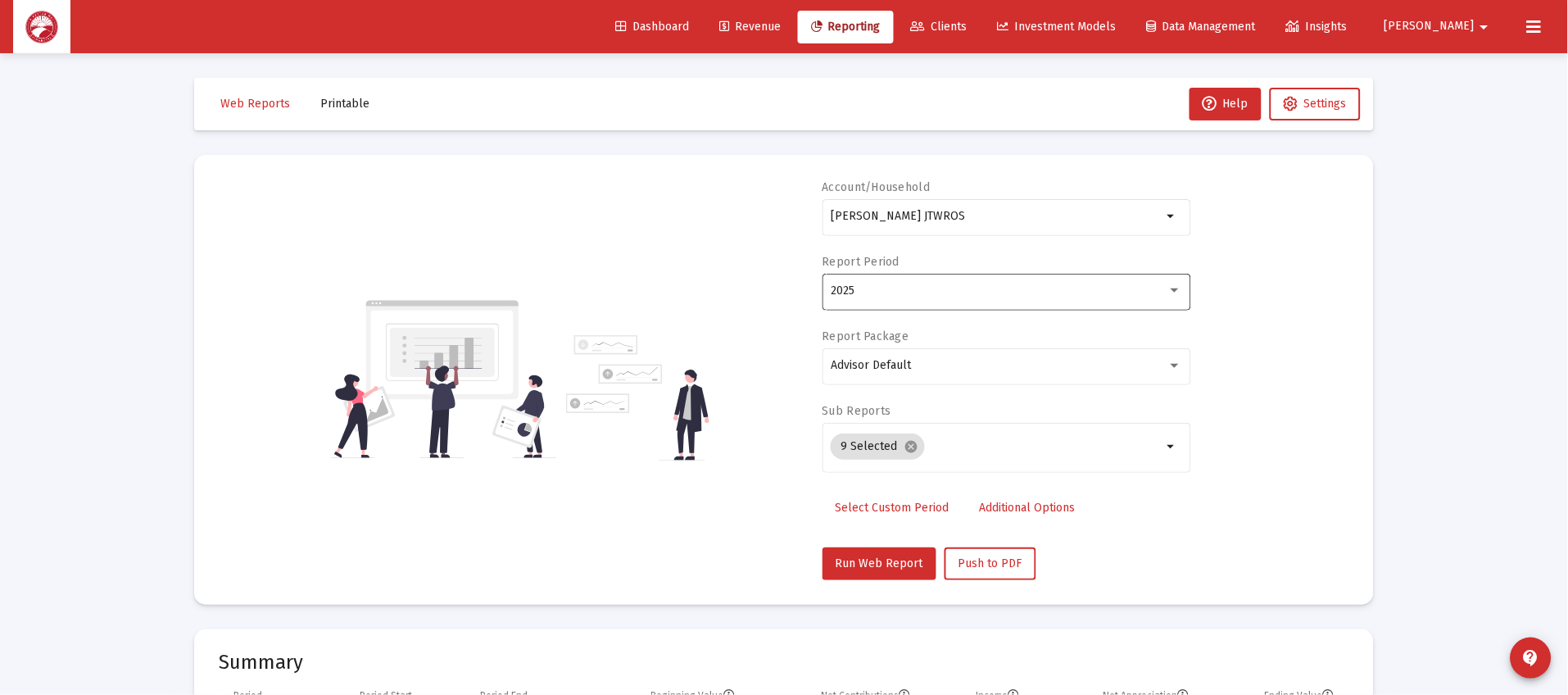
click at [930, 274] on div "2025" at bounding box center [1006, 290] width 351 height 40
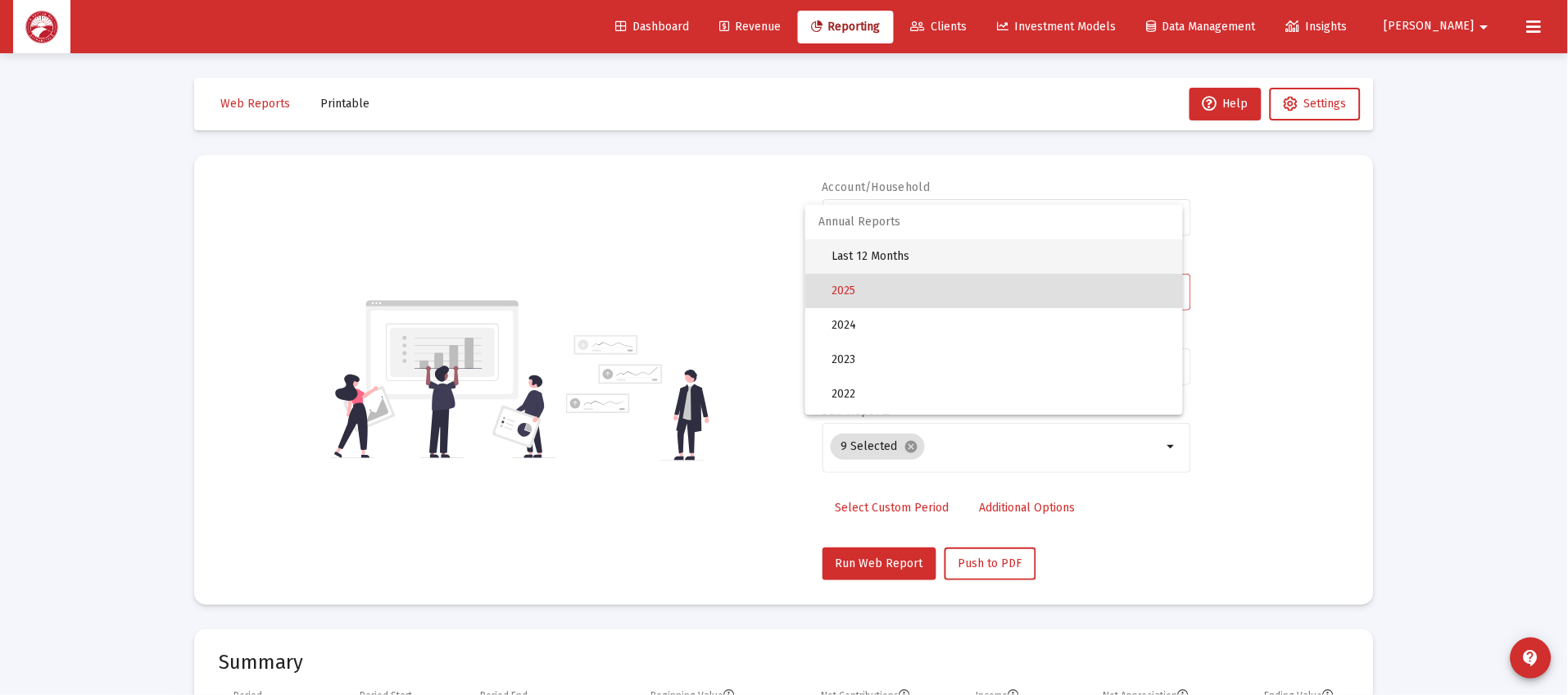
click at [939, 258] on span "Last 12 Months" at bounding box center [1000, 257] width 338 height 35
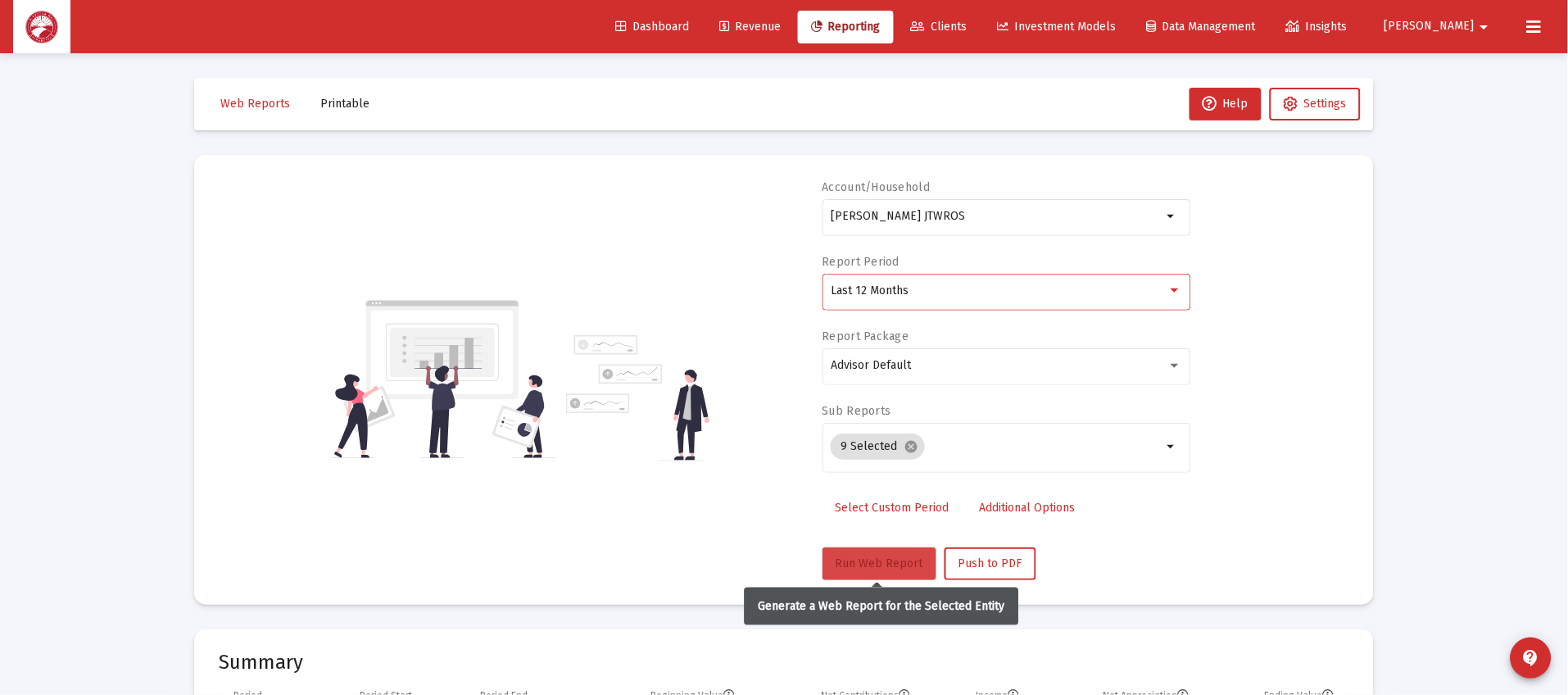
click at [872, 555] on button "Run Web Report" at bounding box center [879, 563] width 114 height 33
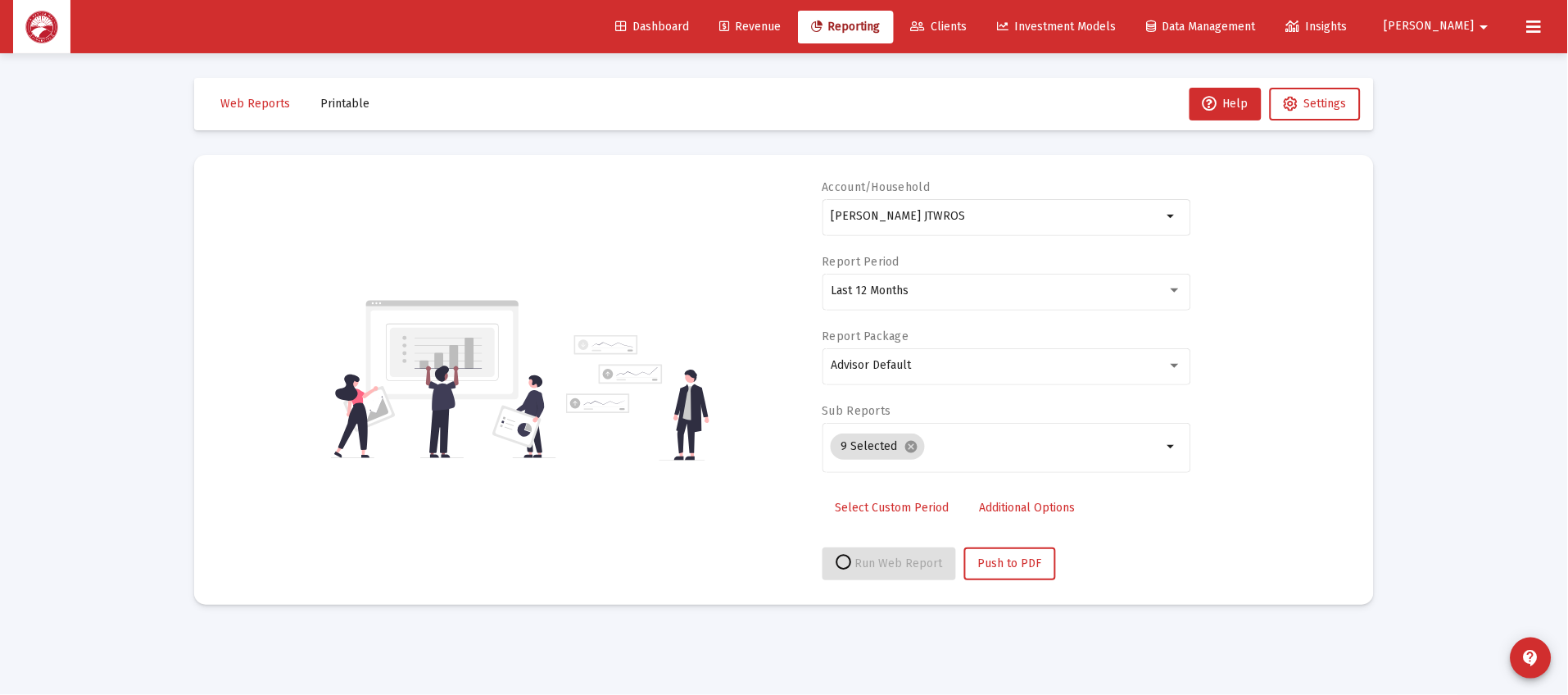
select select "View all"
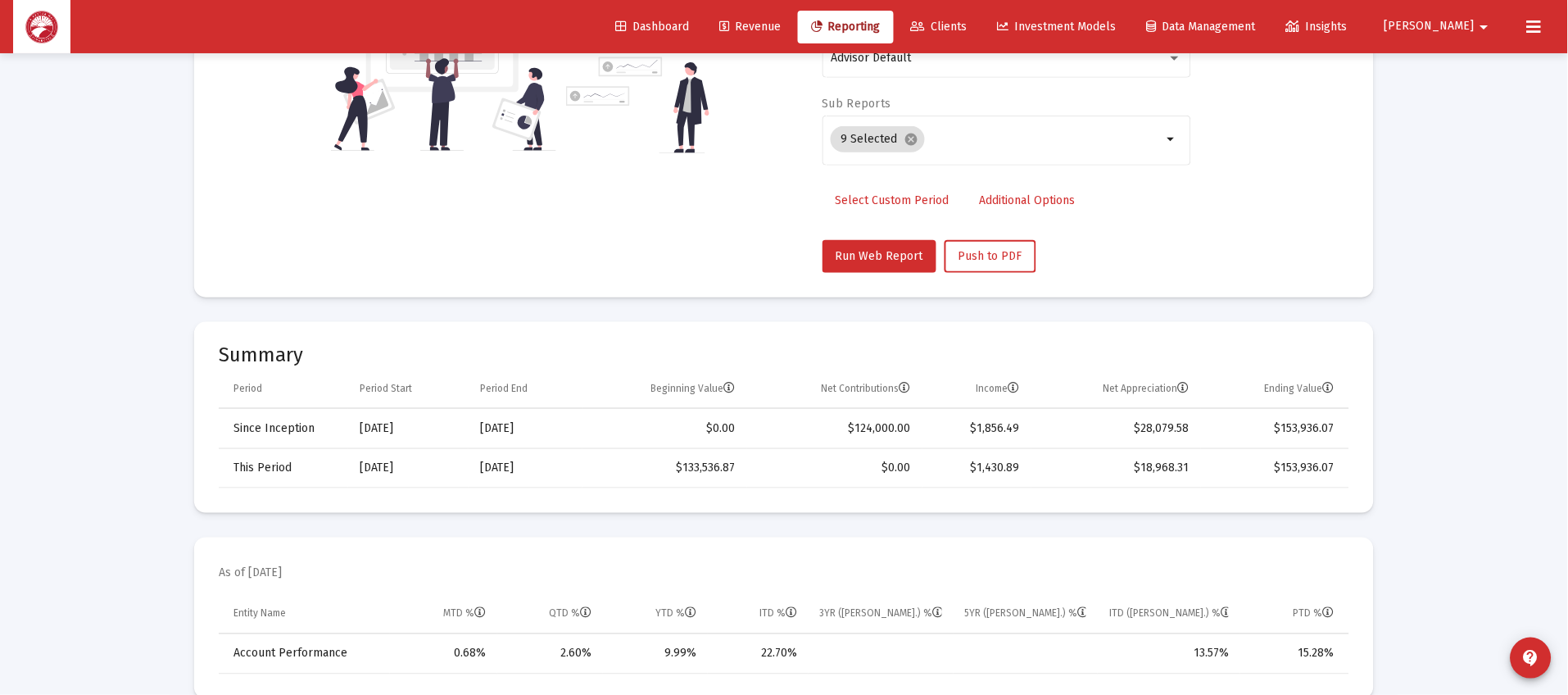
scroll to position [368, 0]
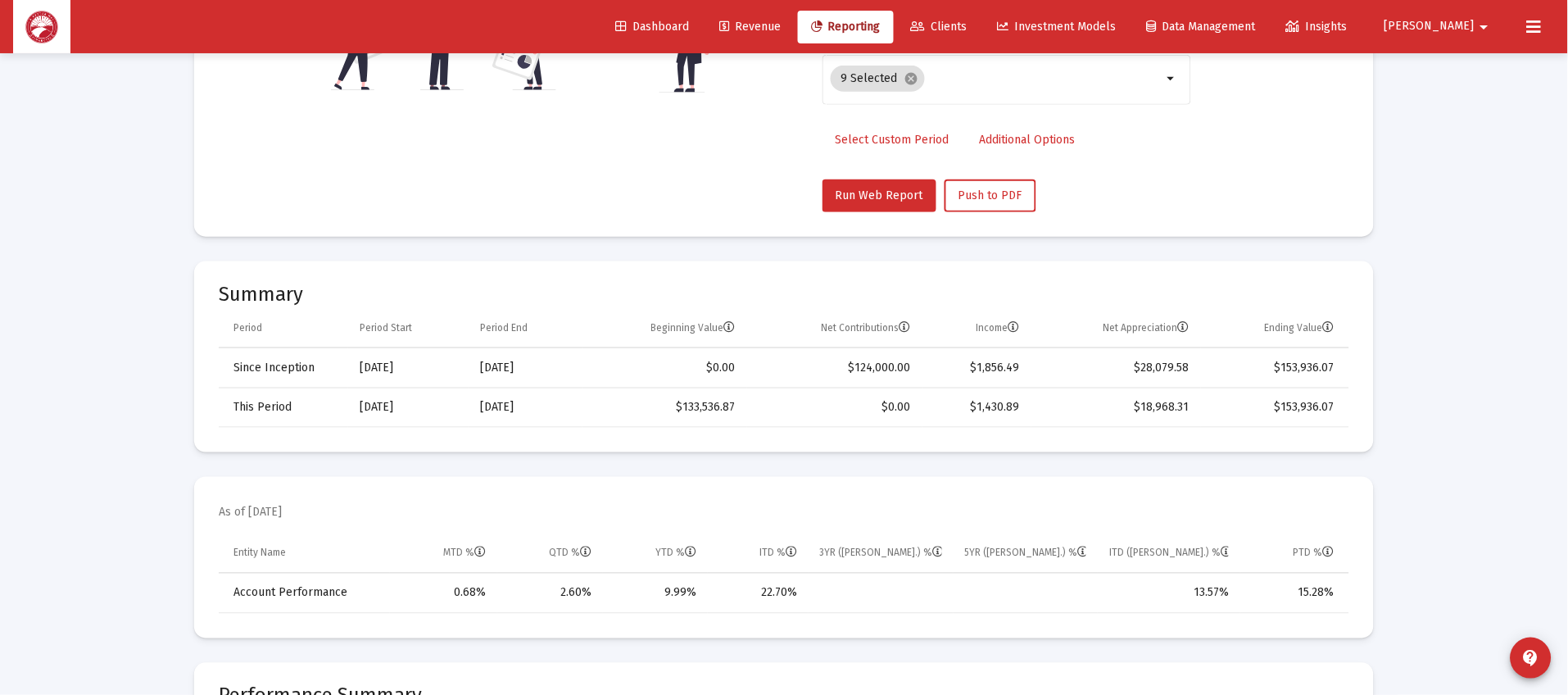
scroll to position [52, 0]
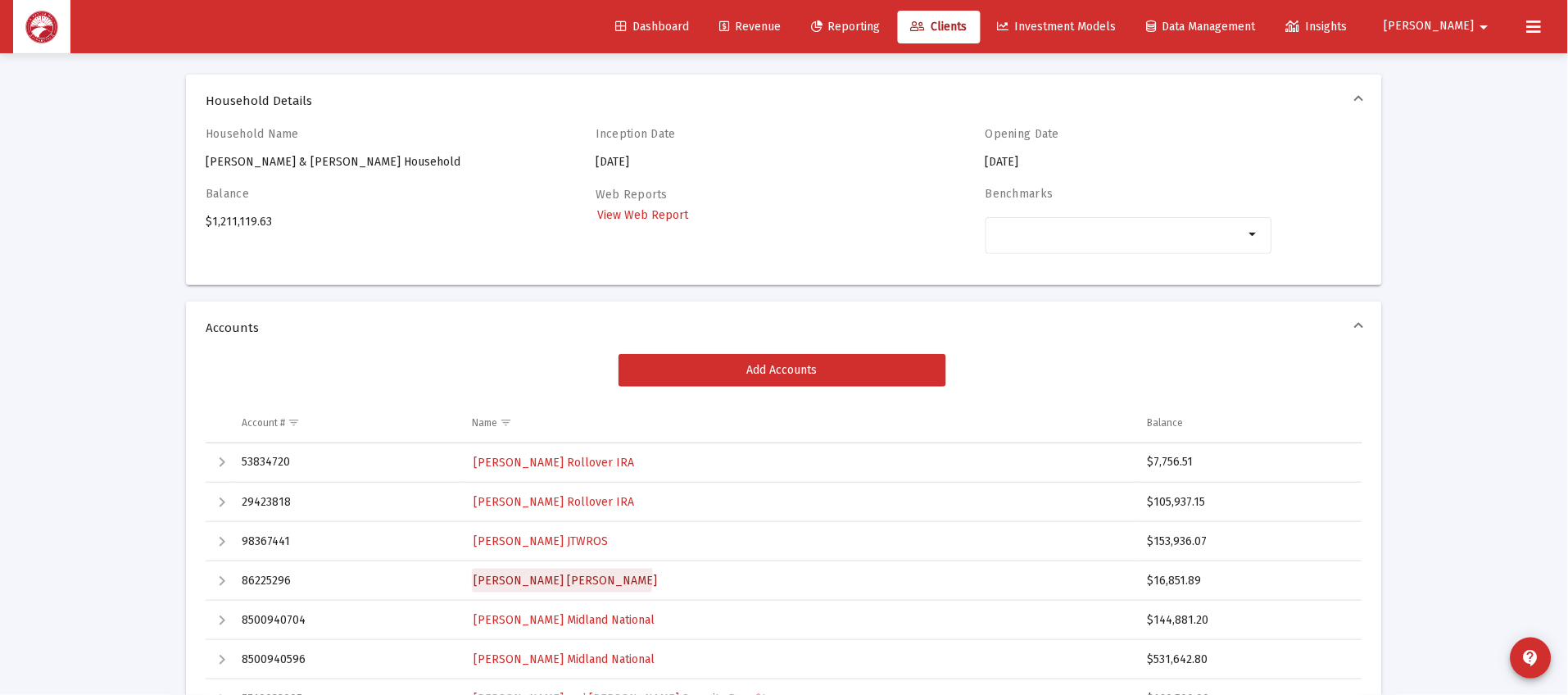
click at [562, 577] on span "[PERSON_NAME] [PERSON_NAME]" at bounding box center [565, 580] width 184 height 14
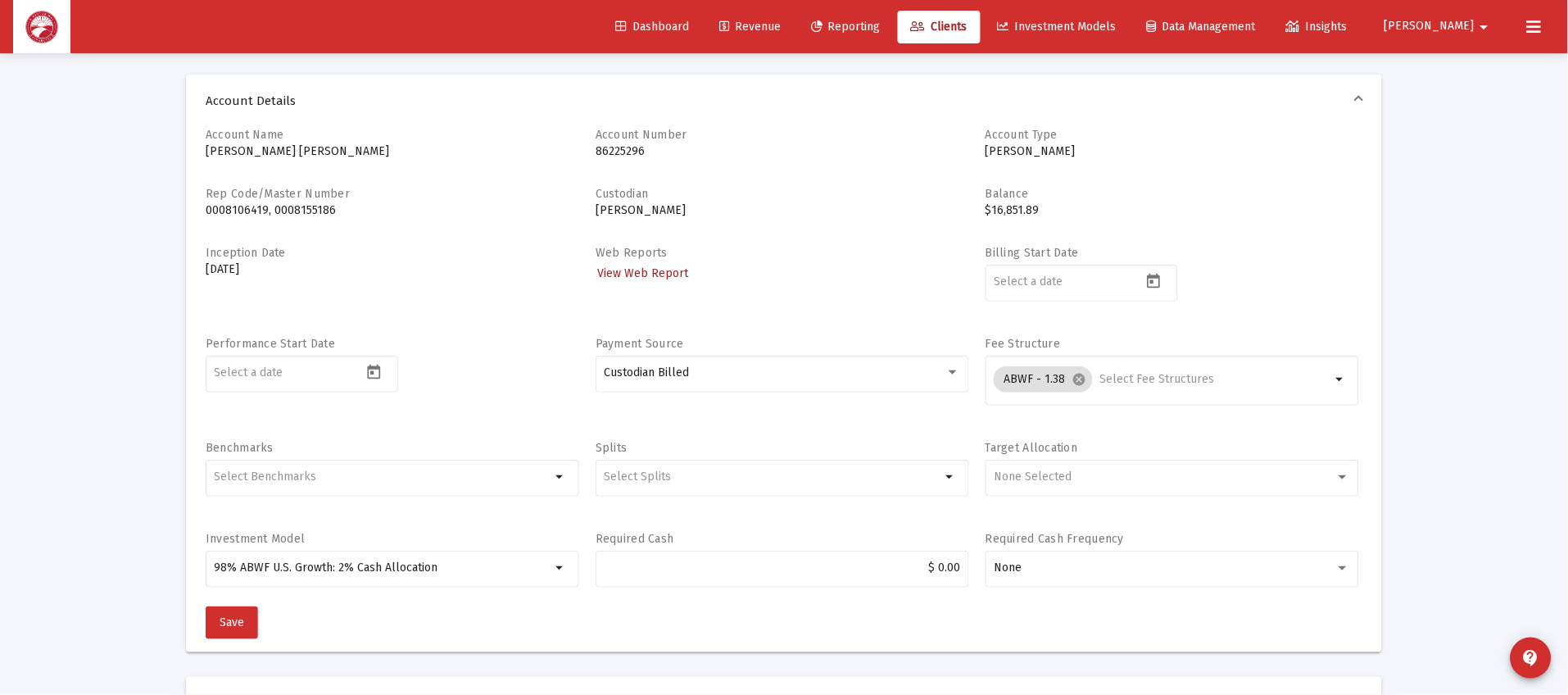
click at [641, 272] on span "View Web Report" at bounding box center [643, 273] width 91 height 14
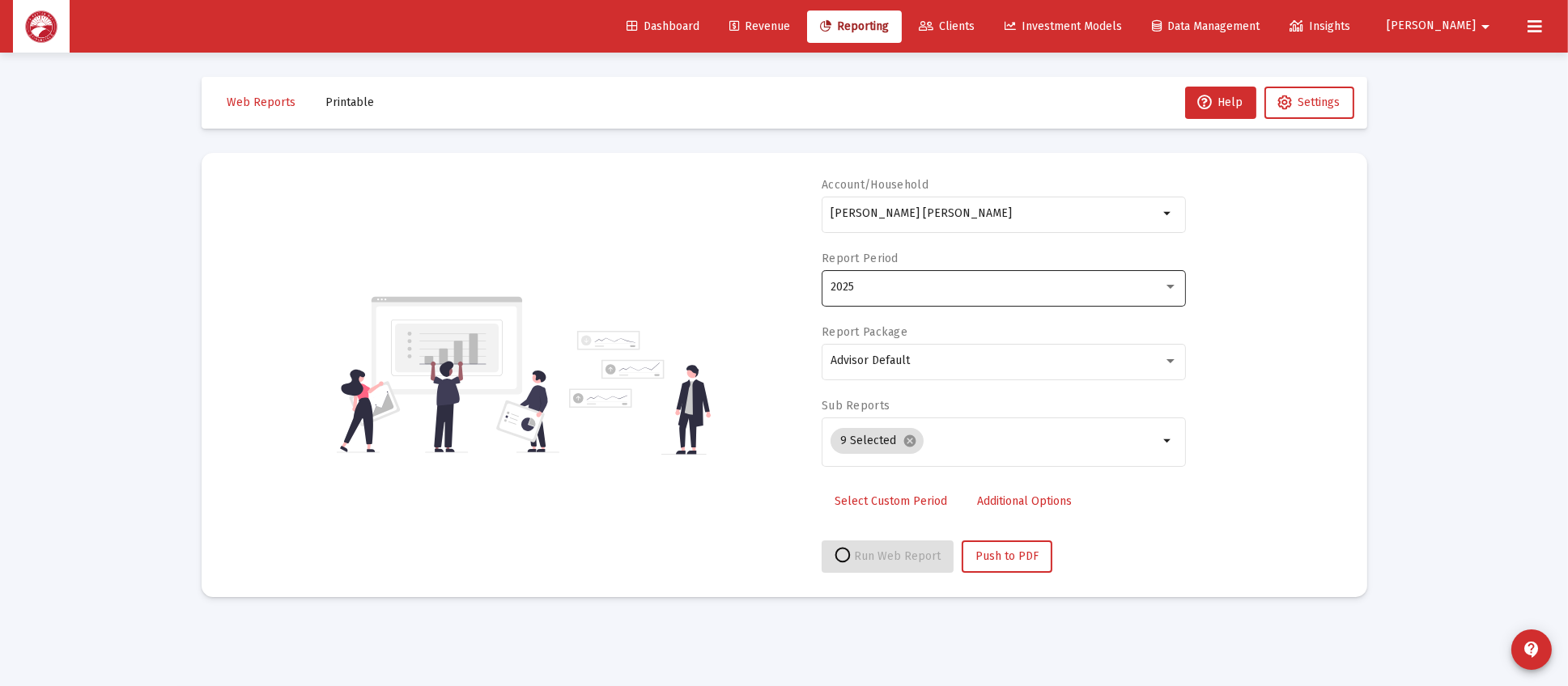
select select "View all"
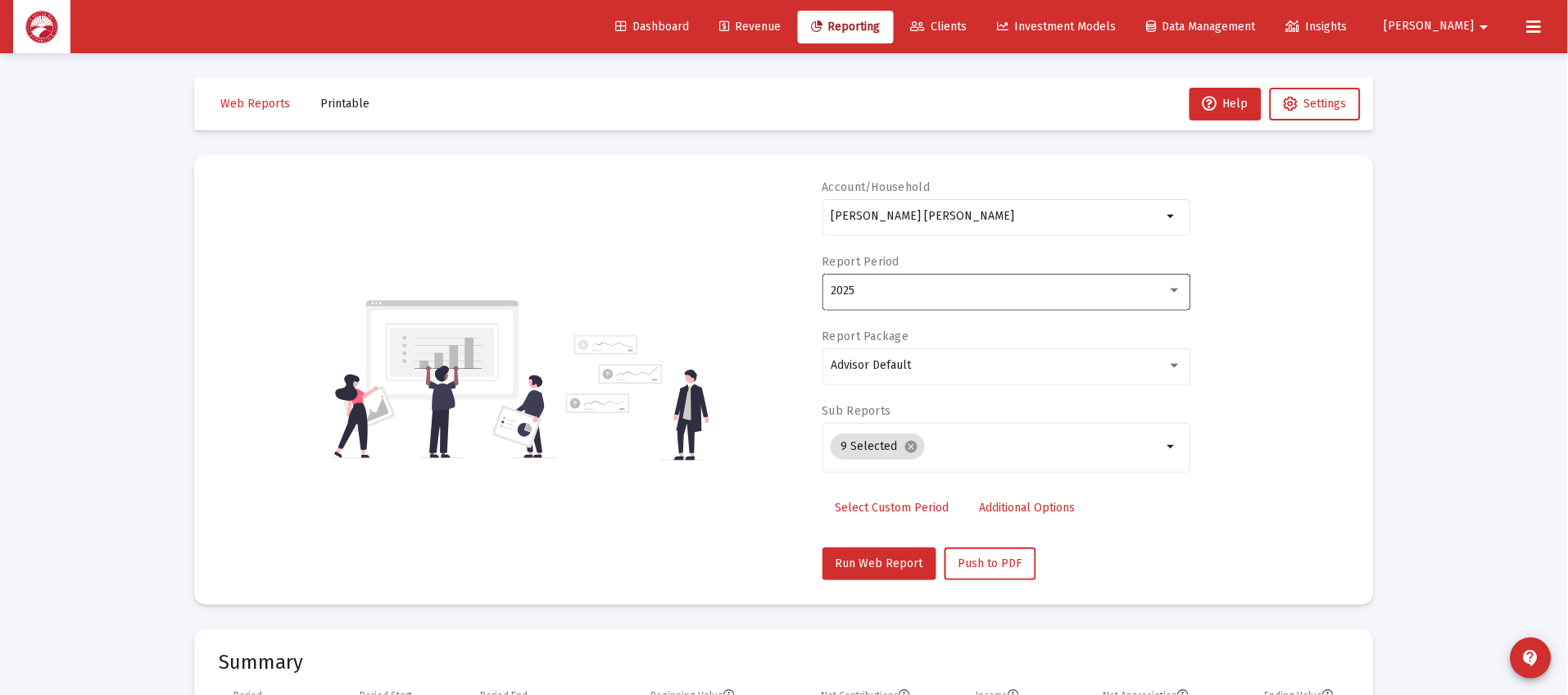
click at [897, 306] on div "2025" at bounding box center [1006, 290] width 351 height 40
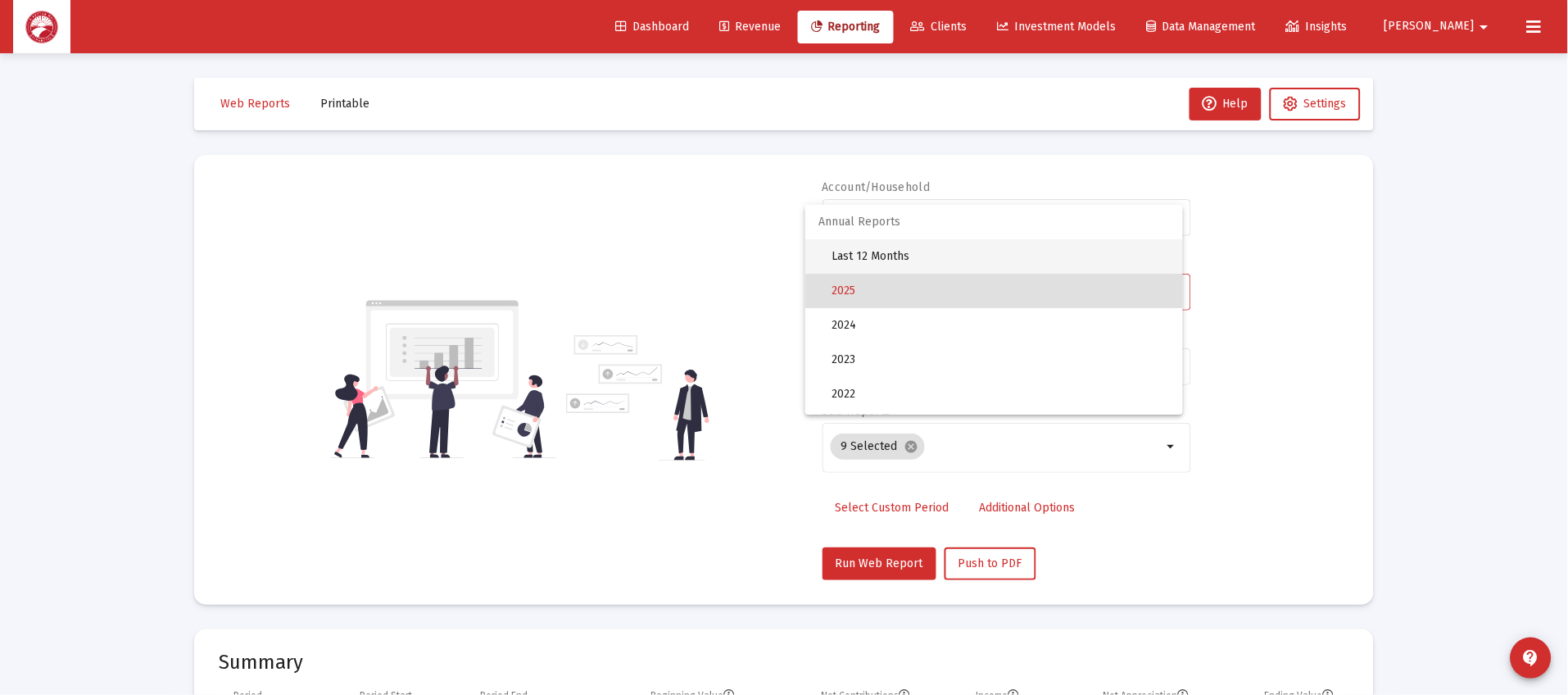
click at [936, 259] on span "Last 12 Months" at bounding box center [1000, 257] width 338 height 35
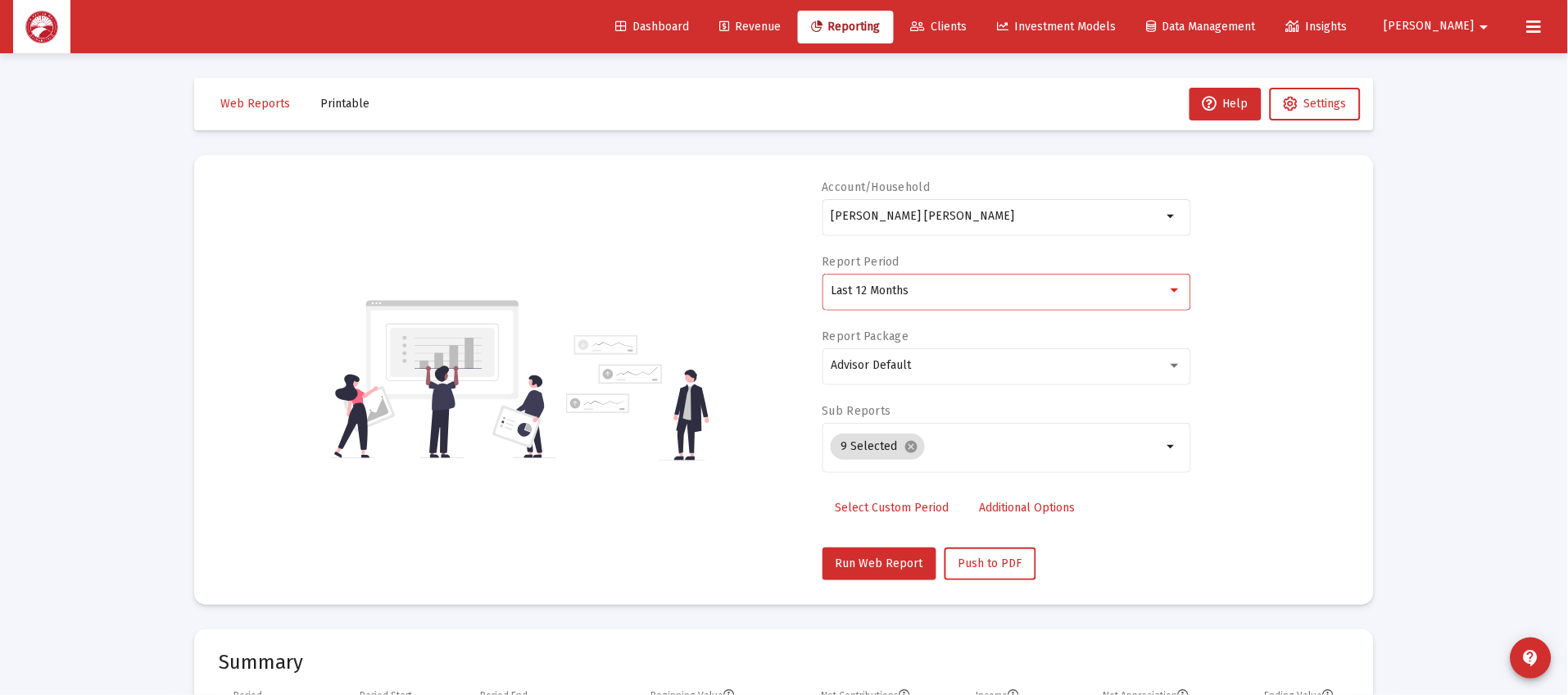
click at [855, 585] on mat-card "Account/Household [PERSON_NAME] [PERSON_NAME] arrow_drop_down Report Period Las…" at bounding box center [784, 380] width 1180 height 450
click at [870, 563] on span "Run Web Report" at bounding box center [879, 563] width 88 height 14
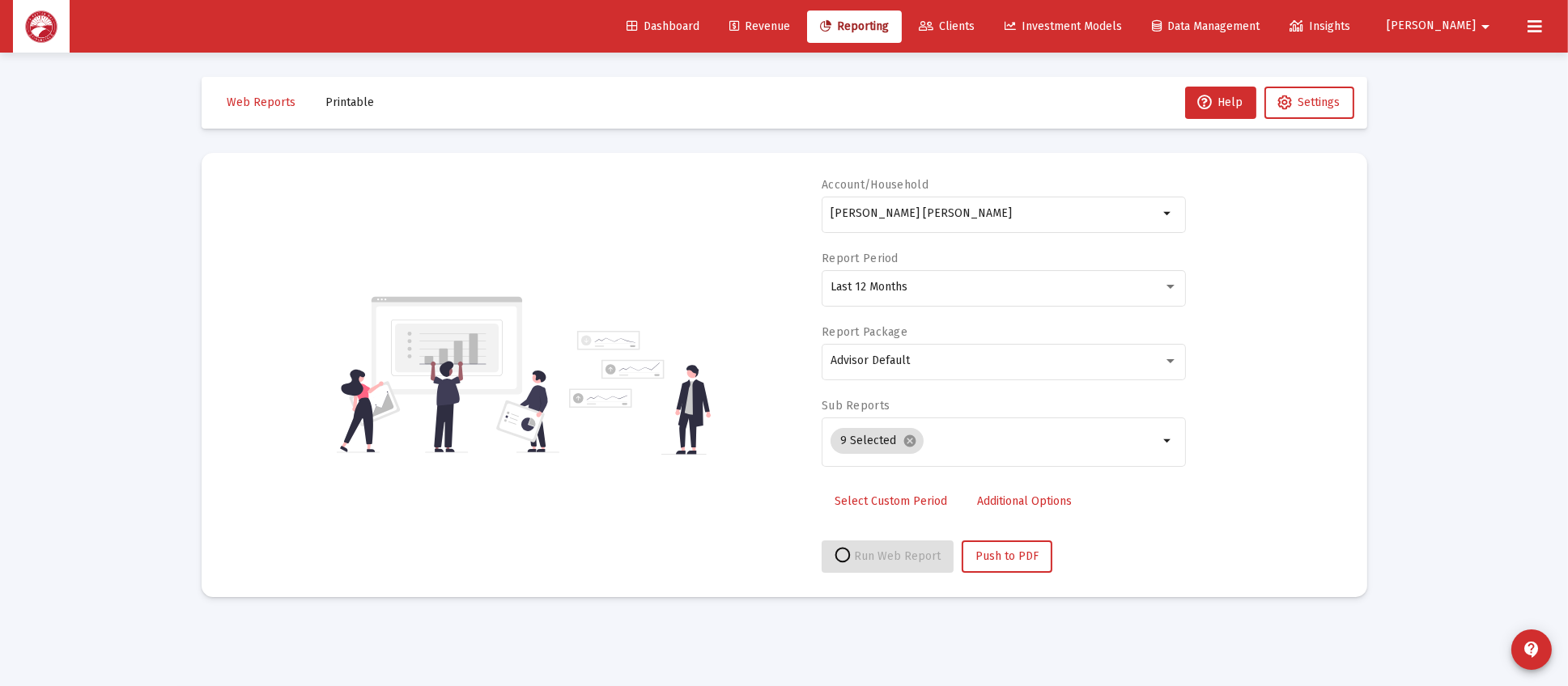
select select "View all"
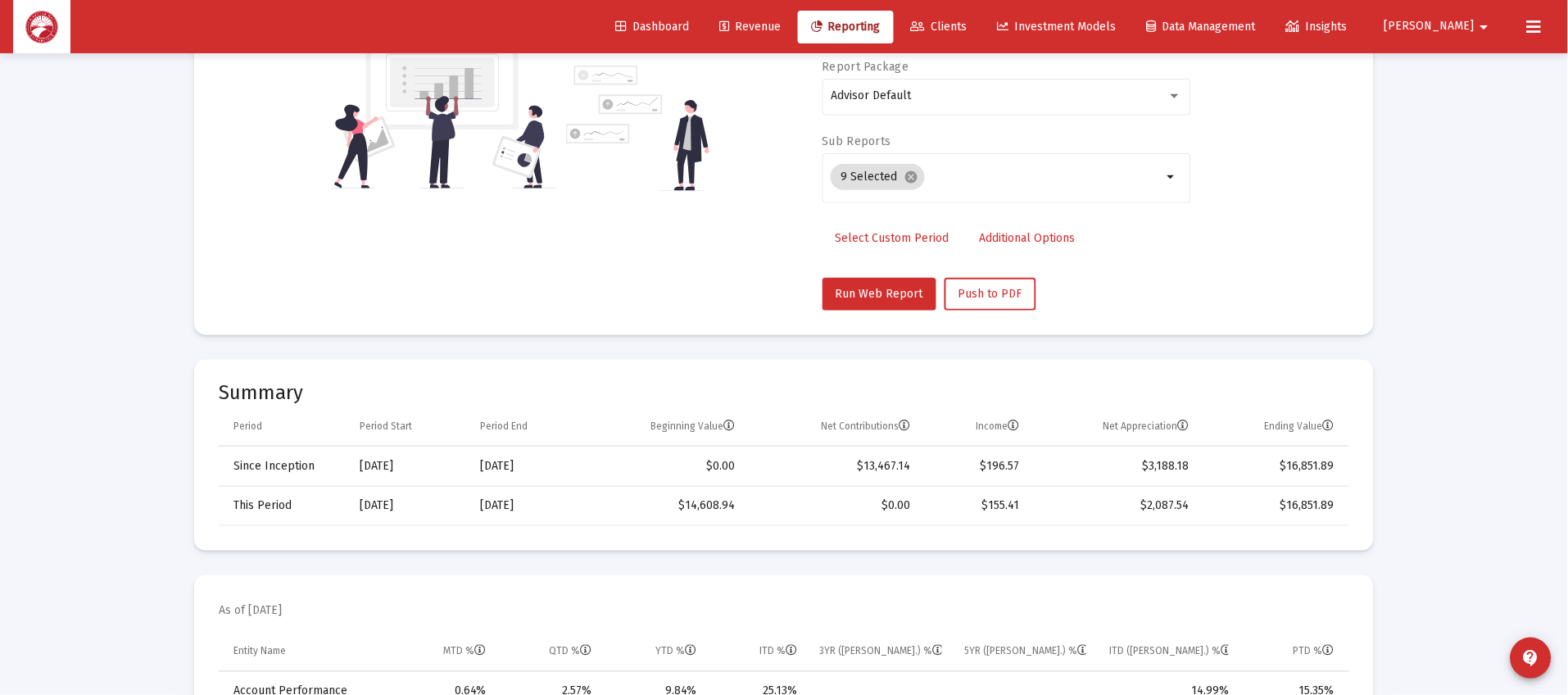
scroll to position [368, 0]
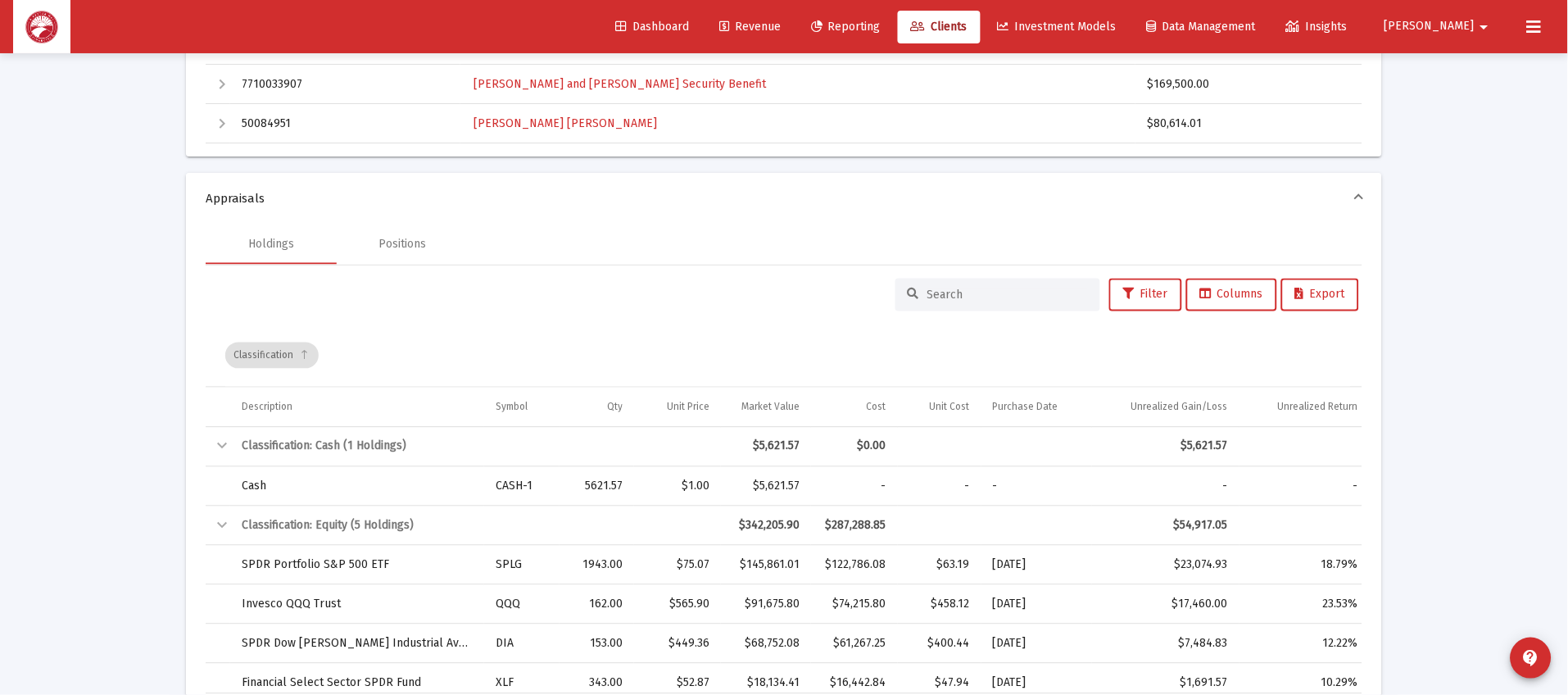
scroll to position [545, 0]
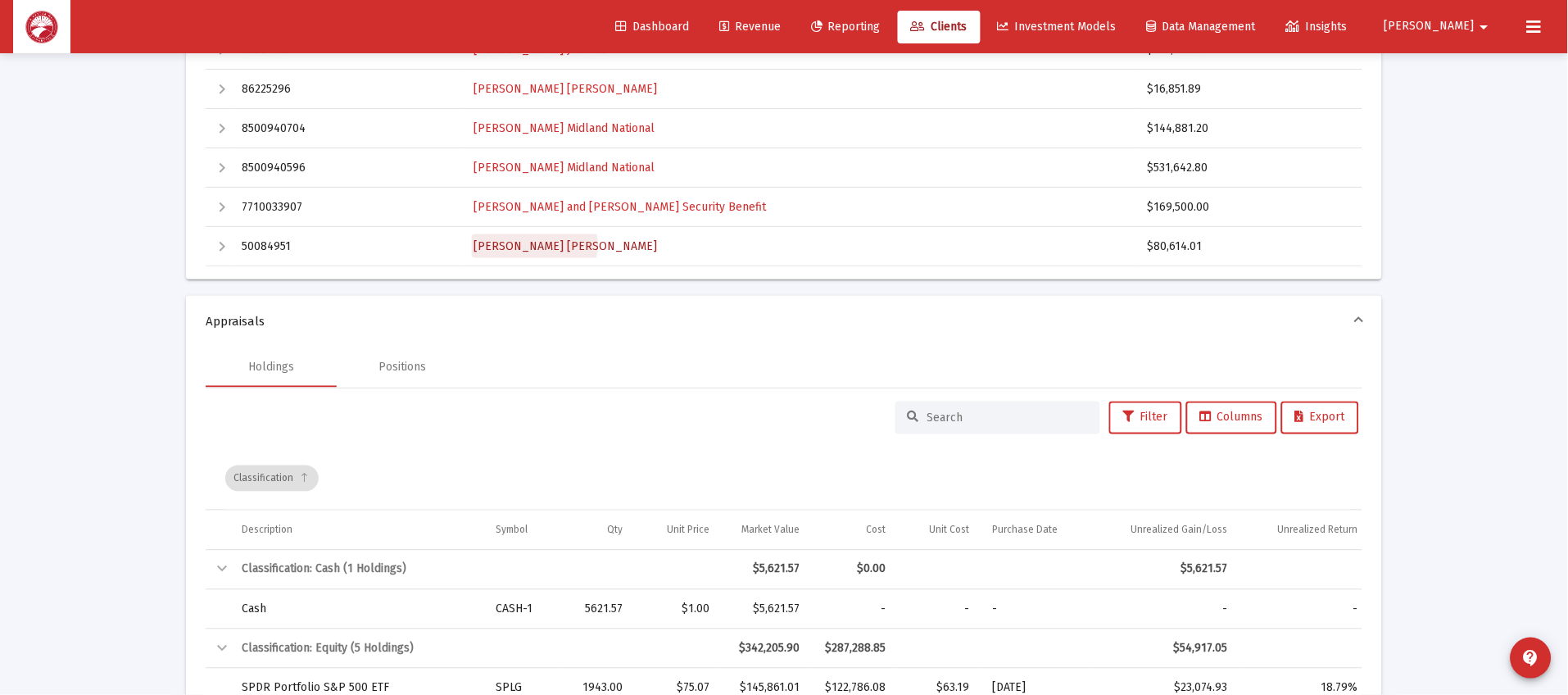
click at [534, 245] on span "[PERSON_NAME] [PERSON_NAME]" at bounding box center [565, 246] width 184 height 14
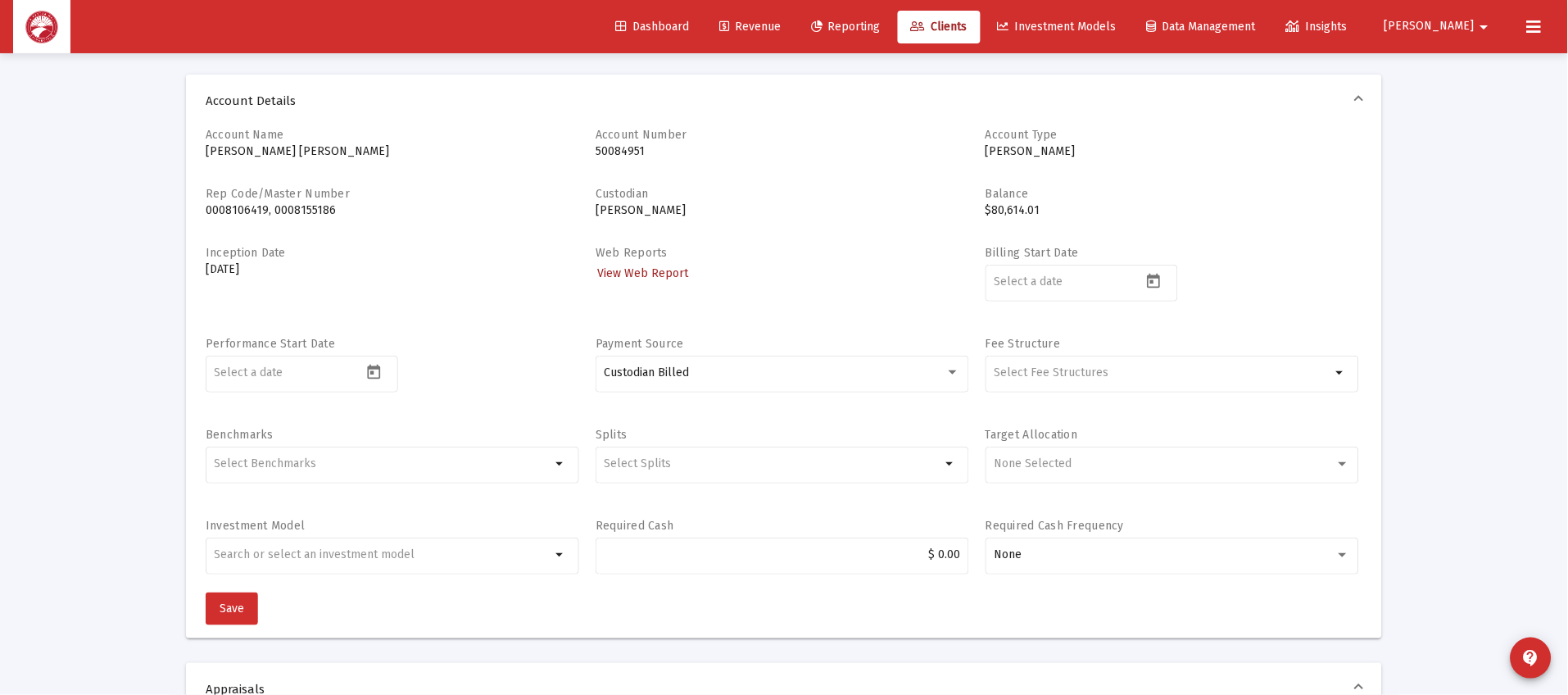
click at [658, 277] on span "View Web Report" at bounding box center [643, 273] width 91 height 14
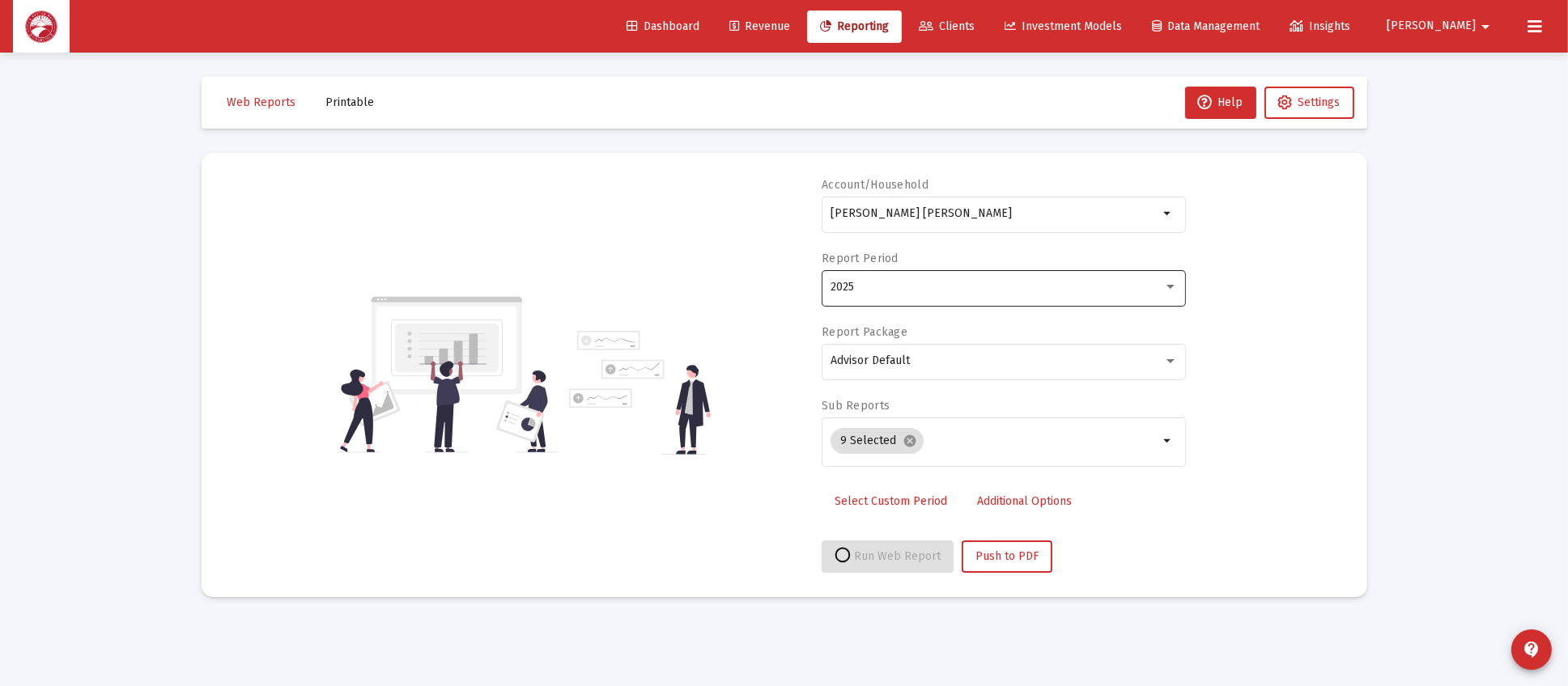
click at [900, 297] on div "2025" at bounding box center [1004, 286] width 347 height 40
select select "View all"
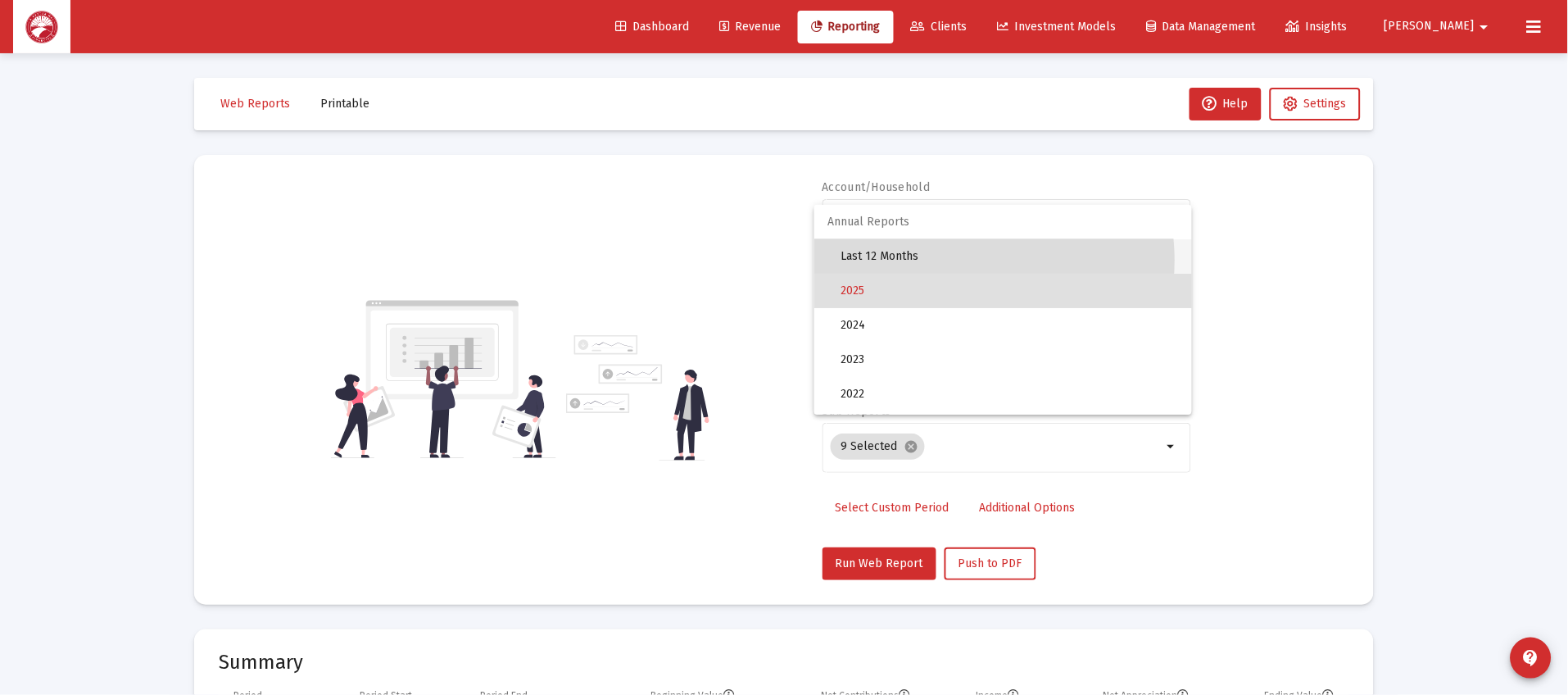
click at [956, 260] on span "Last 12 Months" at bounding box center [1010, 257] width 338 height 35
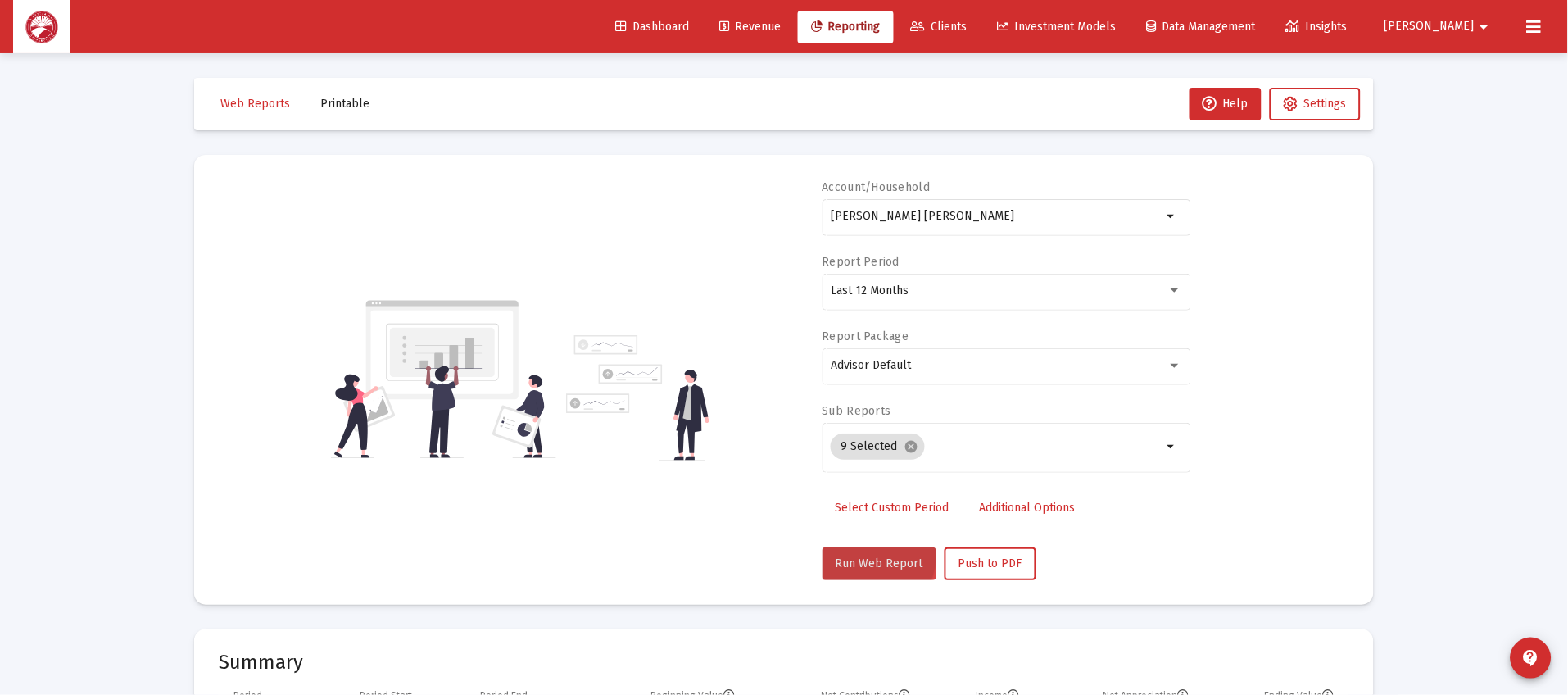
click at [851, 551] on button "Run Web Report" at bounding box center [879, 563] width 114 height 33
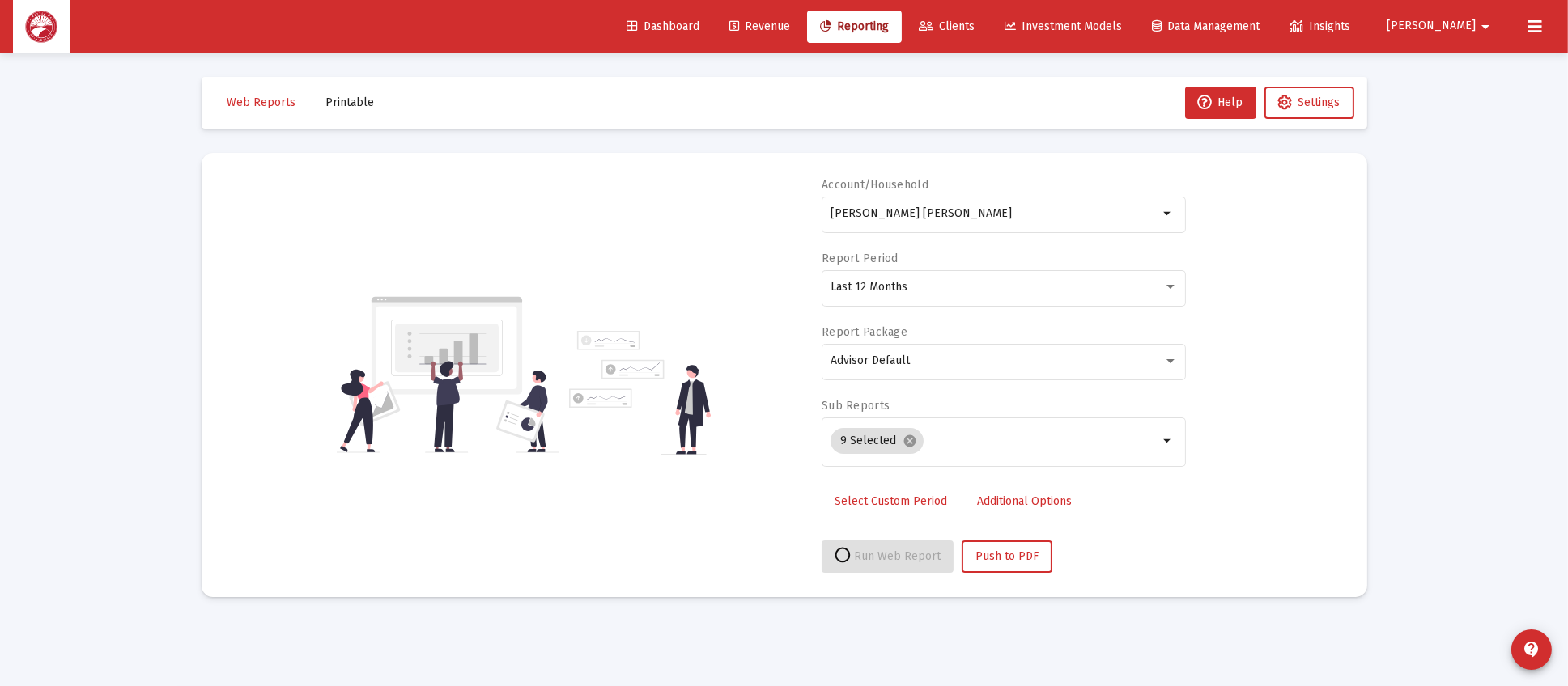
select select "View all"
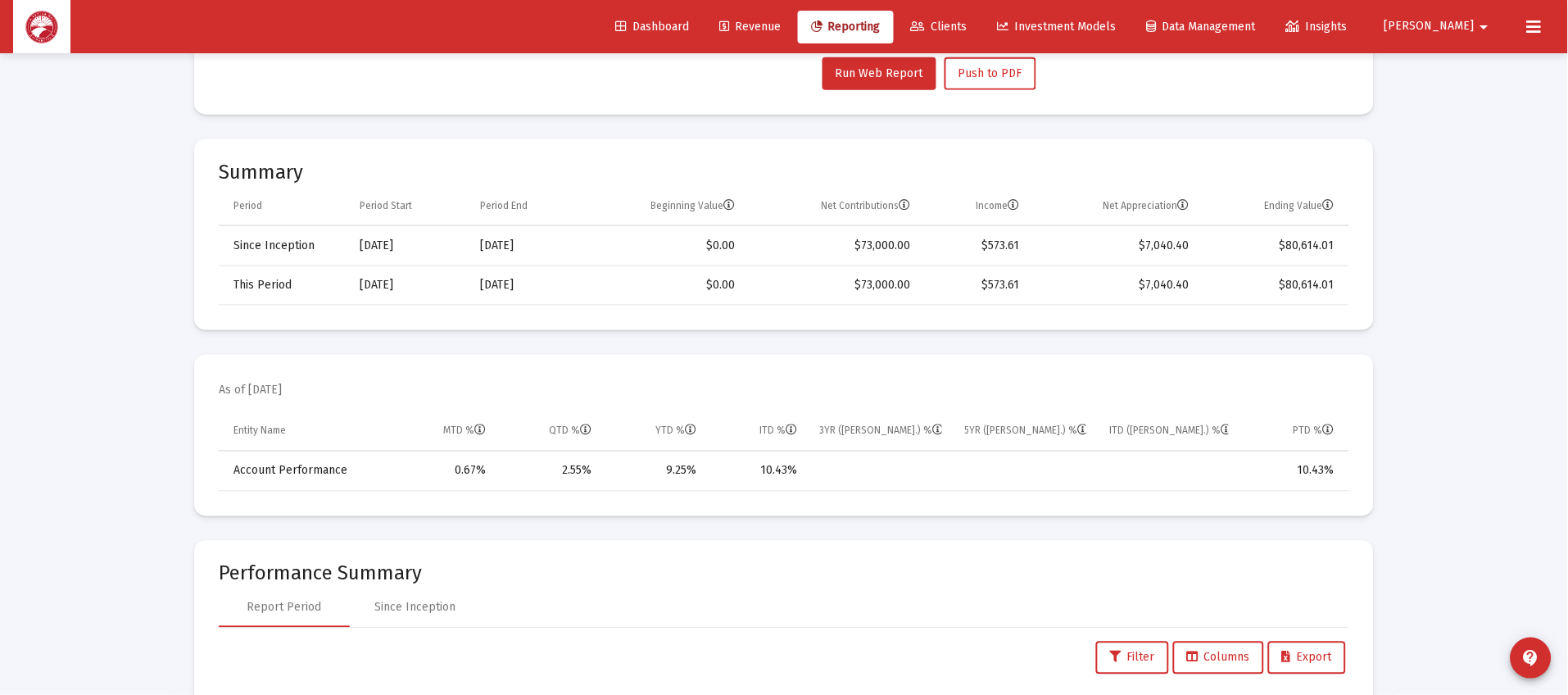
scroll to position [491, 0]
